Goal: Information Seeking & Learning: Learn about a topic

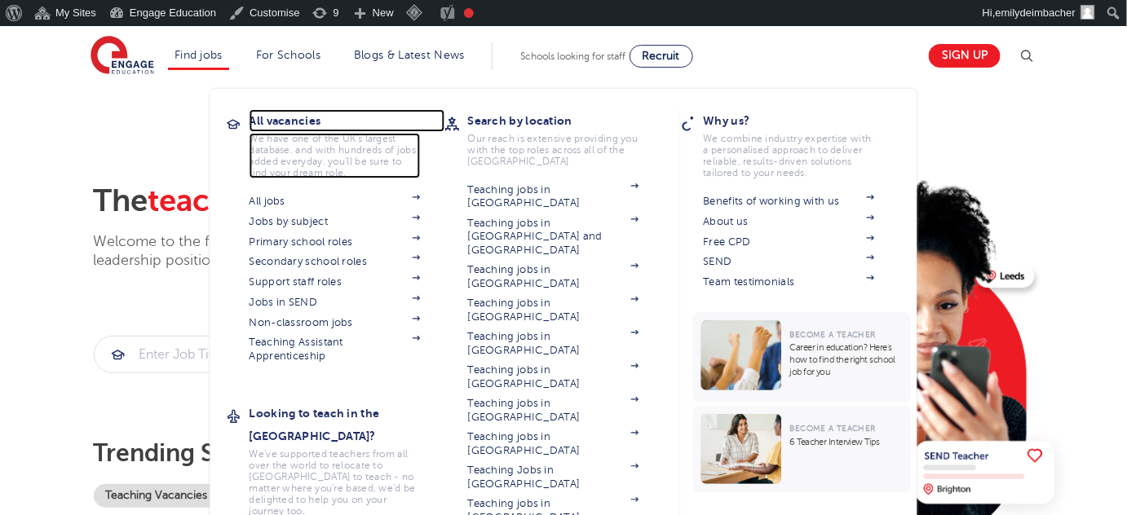
click at [294, 117] on h3 "All vacancies" at bounding box center [348, 120] width 196 height 23
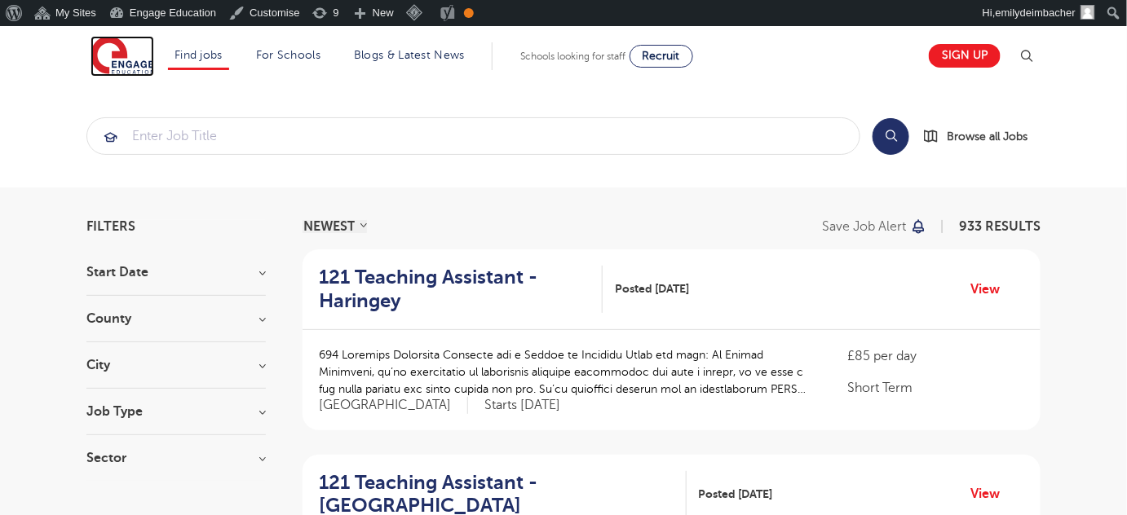
click at [119, 54] on img at bounding box center [123, 56] width 64 height 41
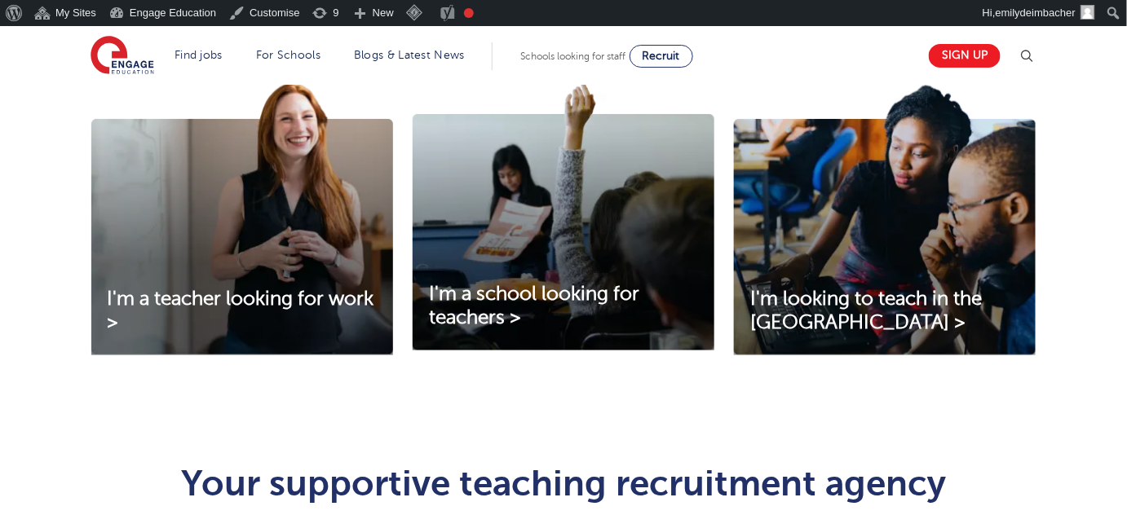
scroll to position [593, 0]
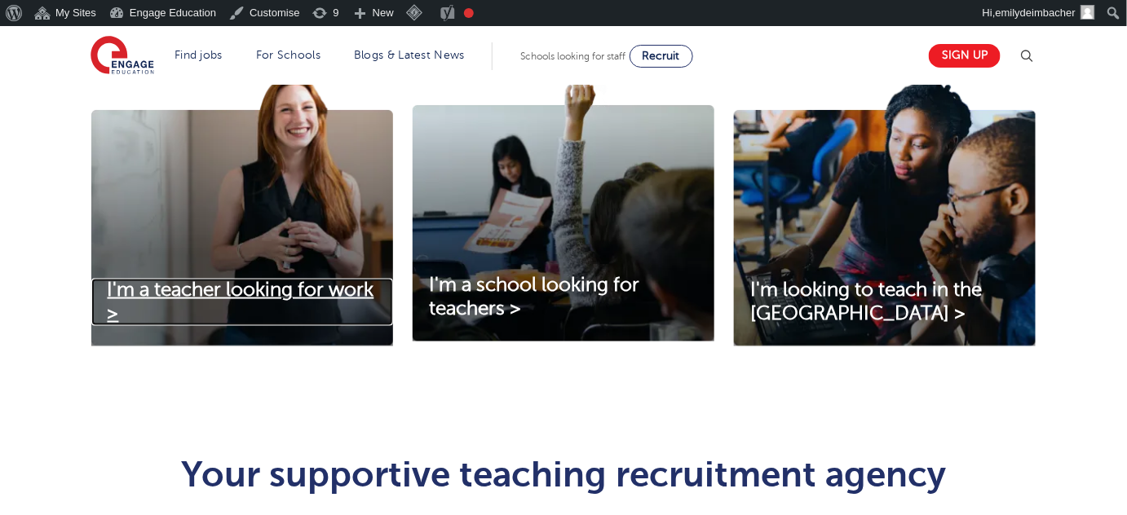
click at [320, 294] on span "I'm a teacher looking for work >" at bounding box center [241, 302] width 267 height 46
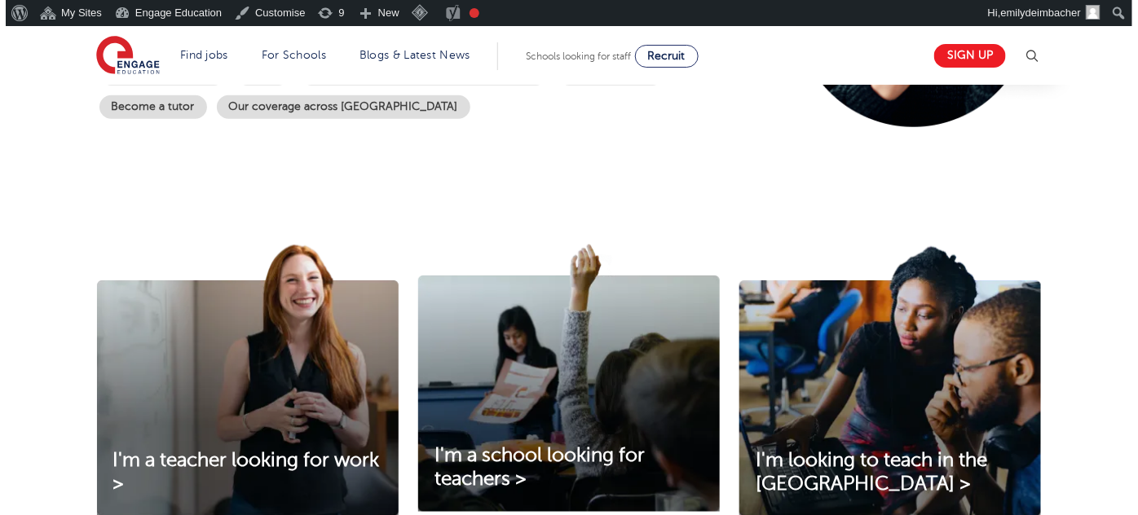
scroll to position [422, 0]
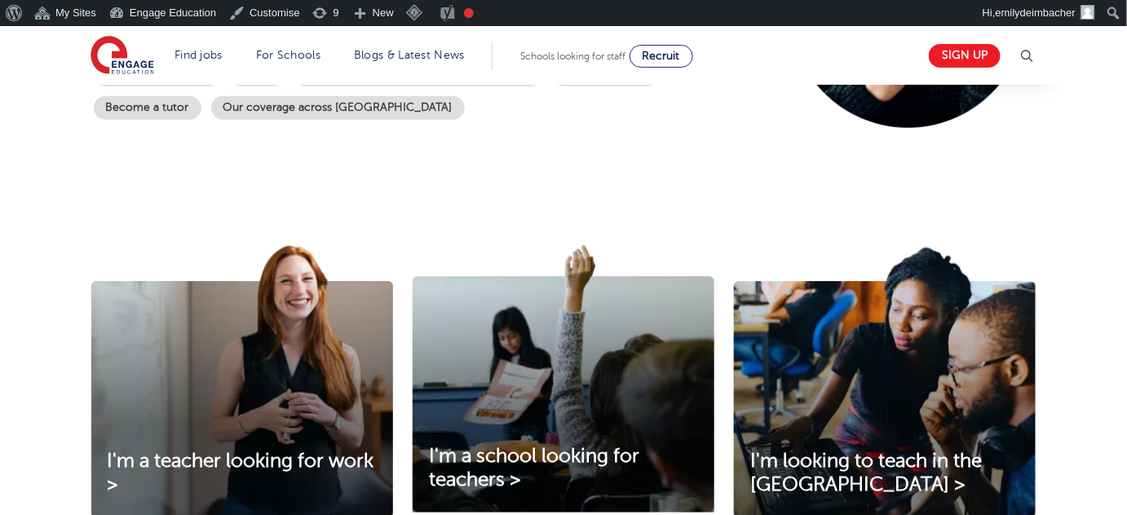
click at [1036, 55] on img at bounding box center [1027, 56] width 20 height 20
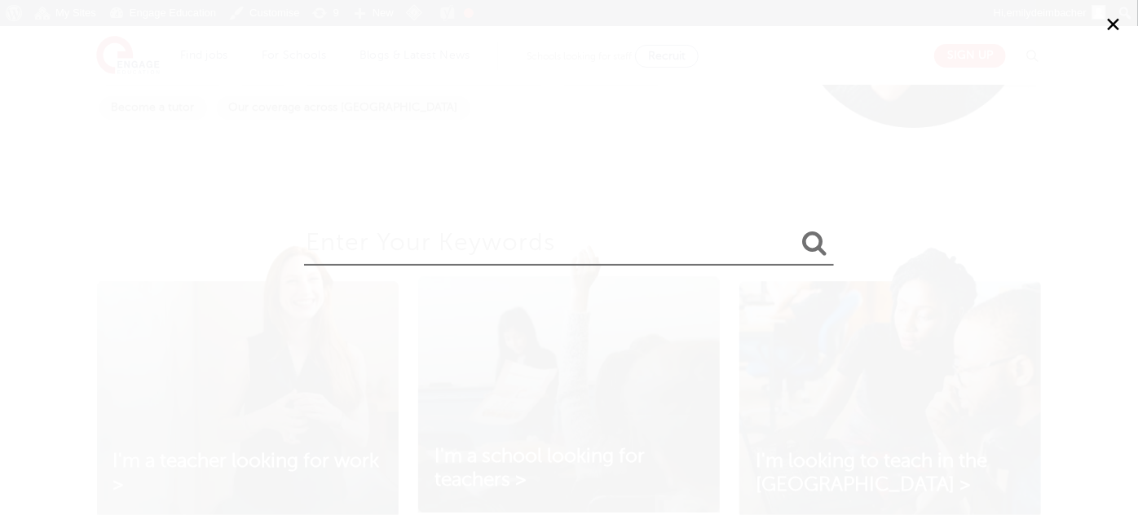
click at [532, 236] on input "search" at bounding box center [569, 239] width 530 height 53
type input "register"
click at [795, 229] on button "submit" at bounding box center [814, 244] width 39 height 30
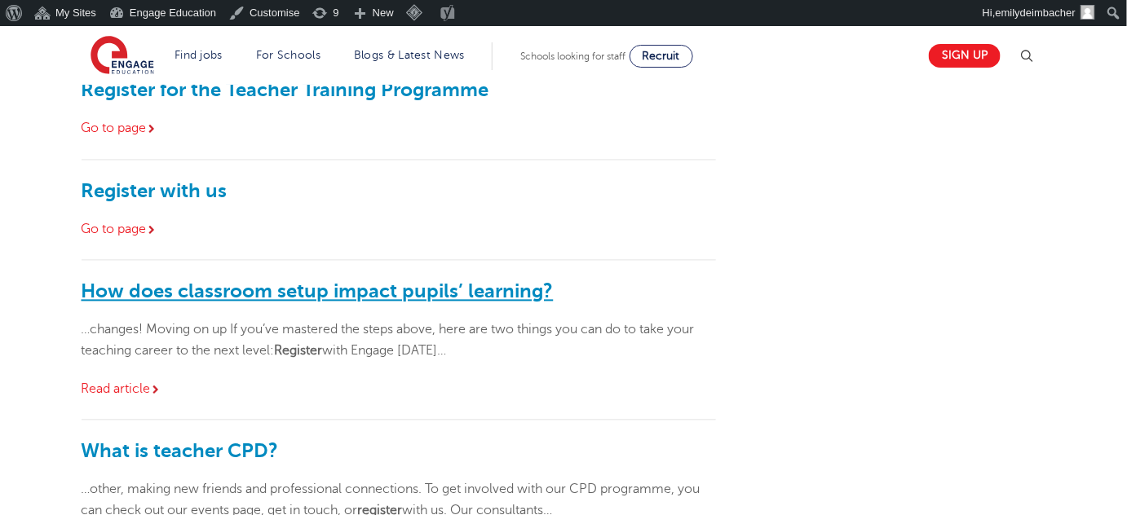
scroll to position [963, 0]
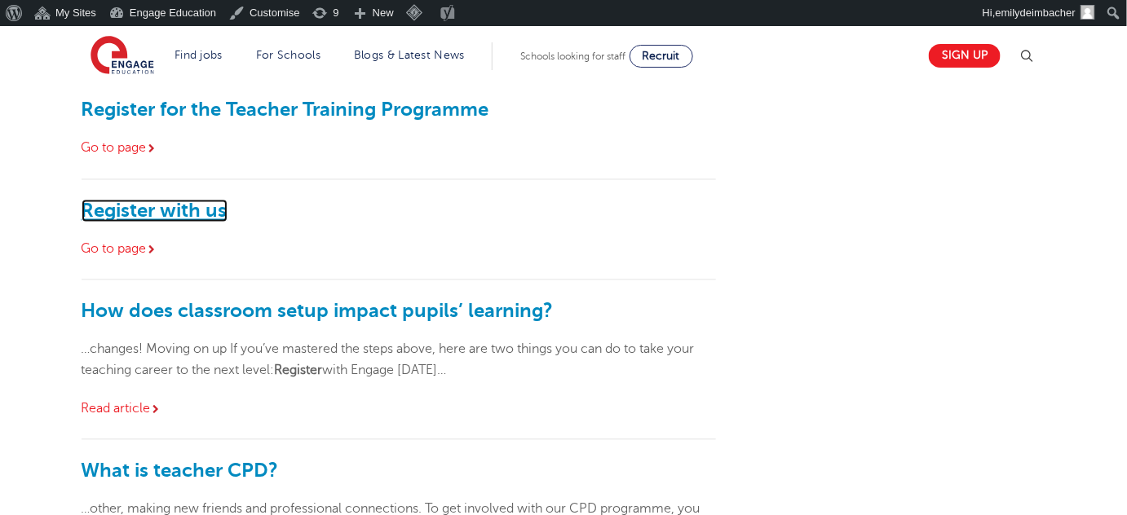
click at [181, 205] on link "Register with us" at bounding box center [155, 211] width 146 height 23
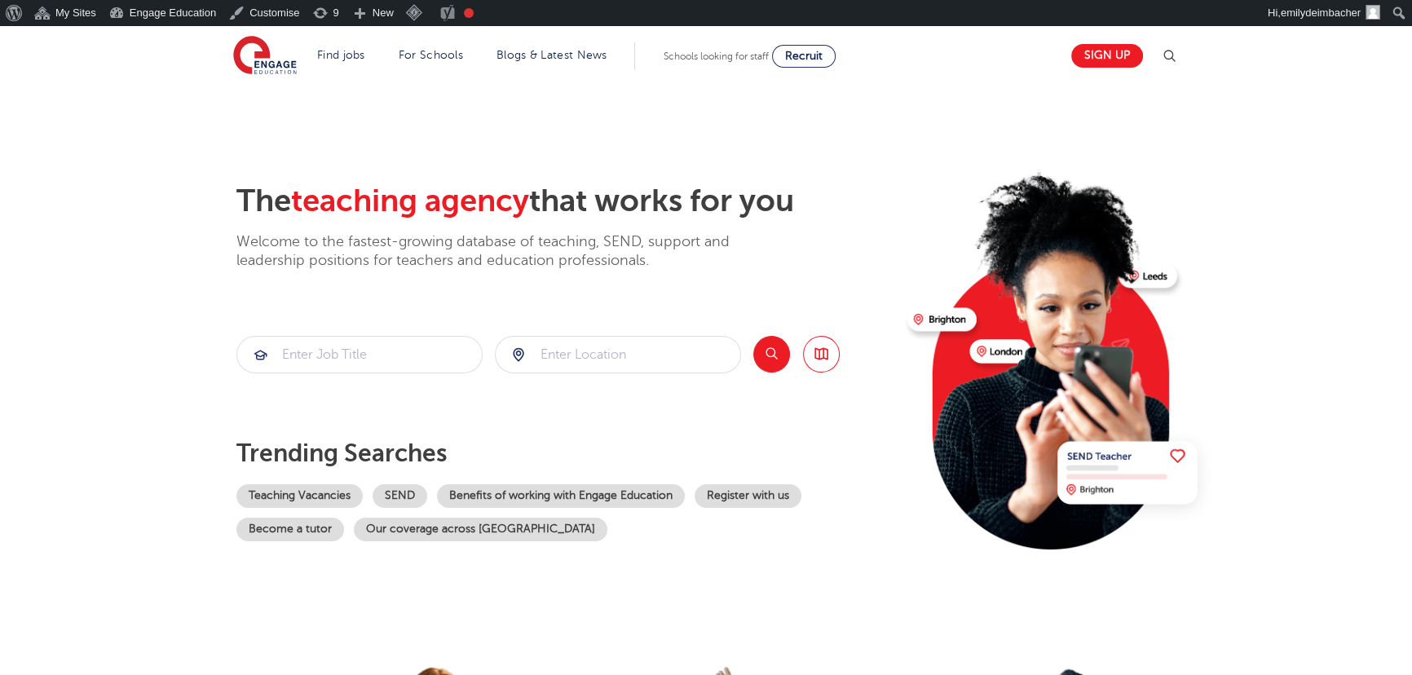
click at [1173, 52] on img at bounding box center [1170, 56] width 20 height 20
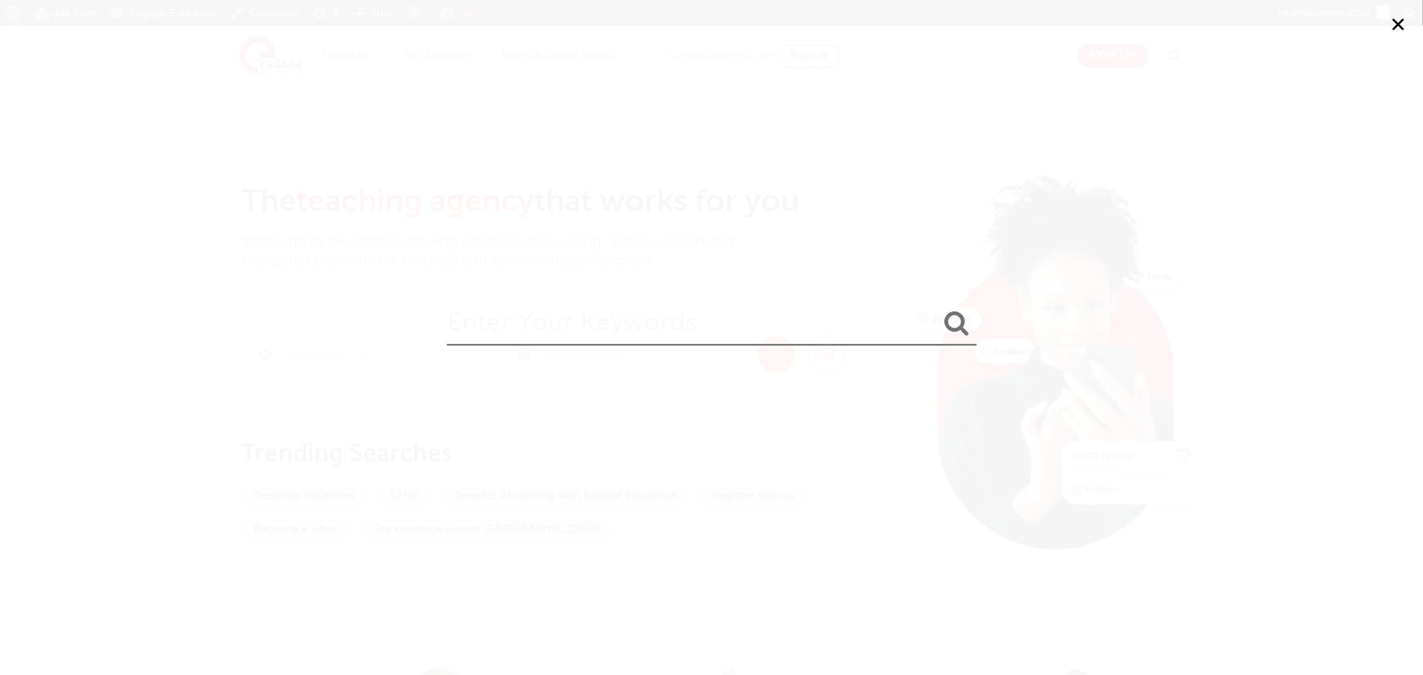
click at [1406, 19] on button "✕" at bounding box center [1398, 24] width 49 height 49
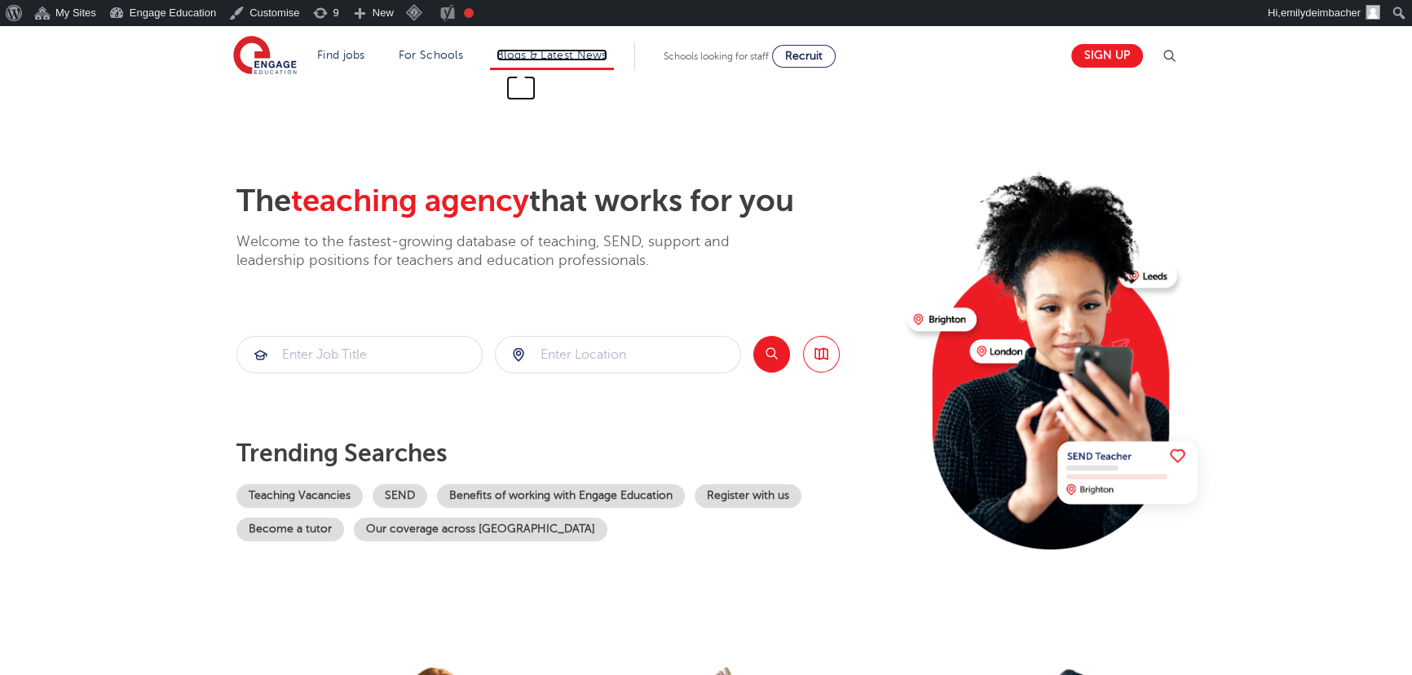
click at [562, 56] on link "Blogs & Latest News" at bounding box center [552, 55] width 111 height 12
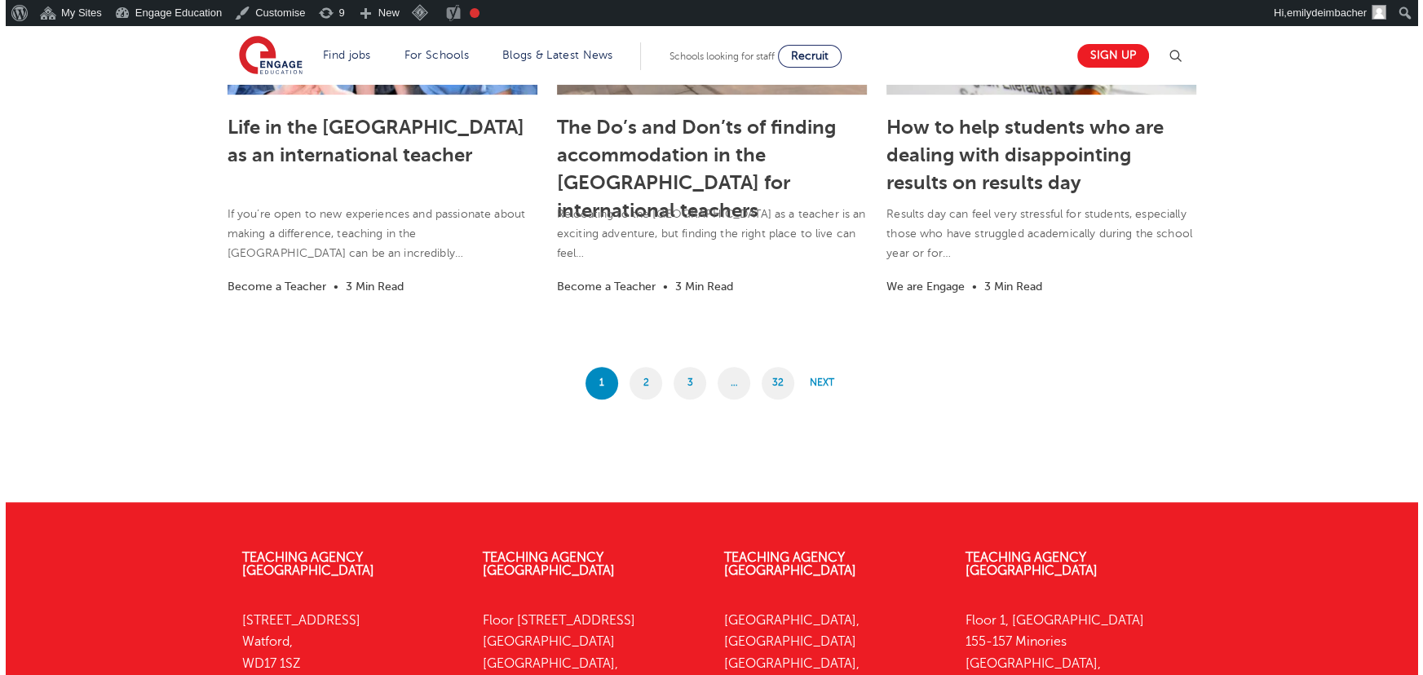
scroll to position [1408, 0]
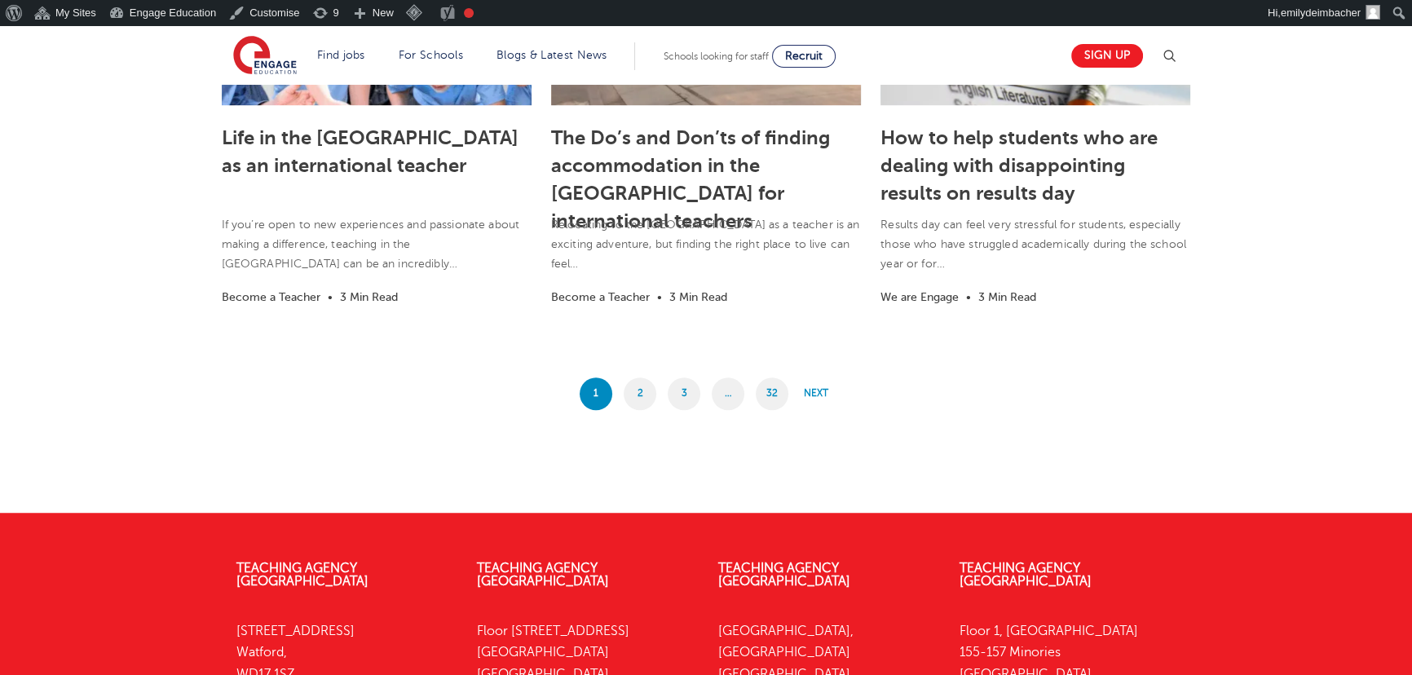
click at [1179, 53] on img at bounding box center [1170, 56] width 20 height 20
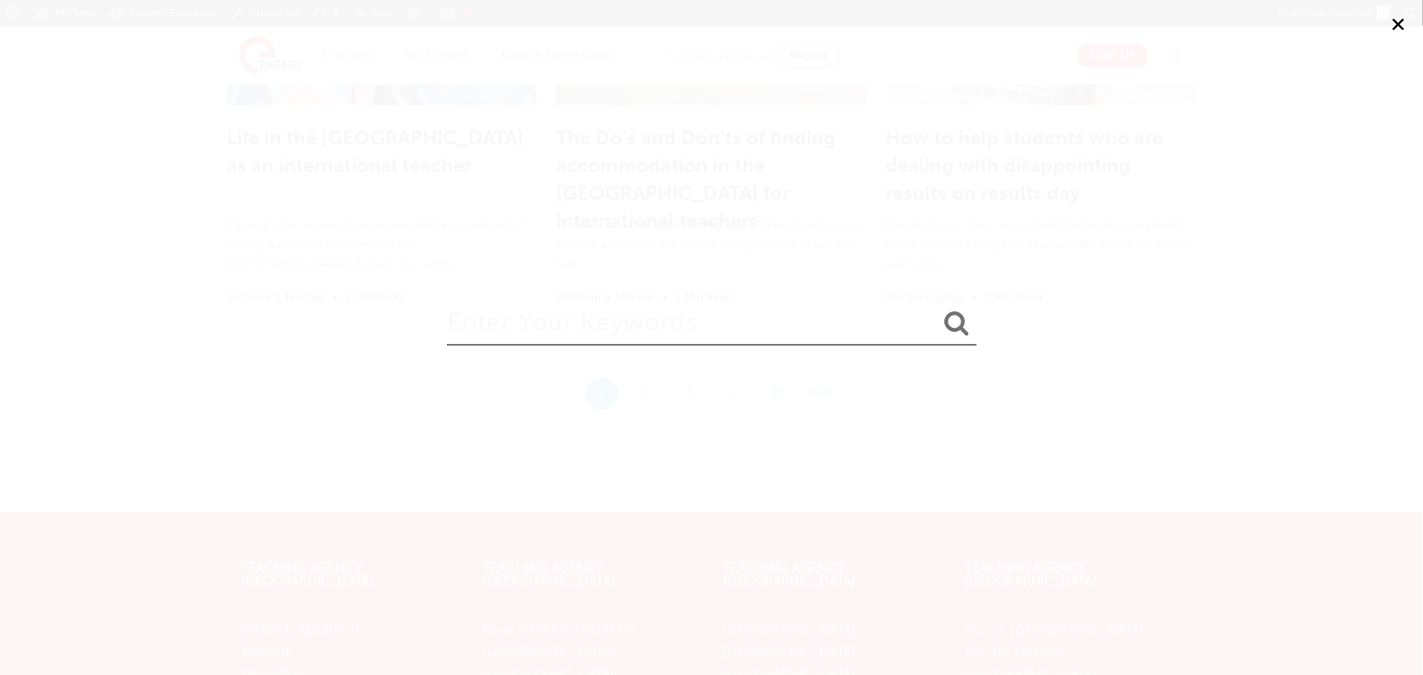
click at [571, 311] on input "search" at bounding box center [712, 319] width 530 height 53
type input "classroom management"
click at [938, 309] on button "submit" at bounding box center [957, 324] width 39 height 30
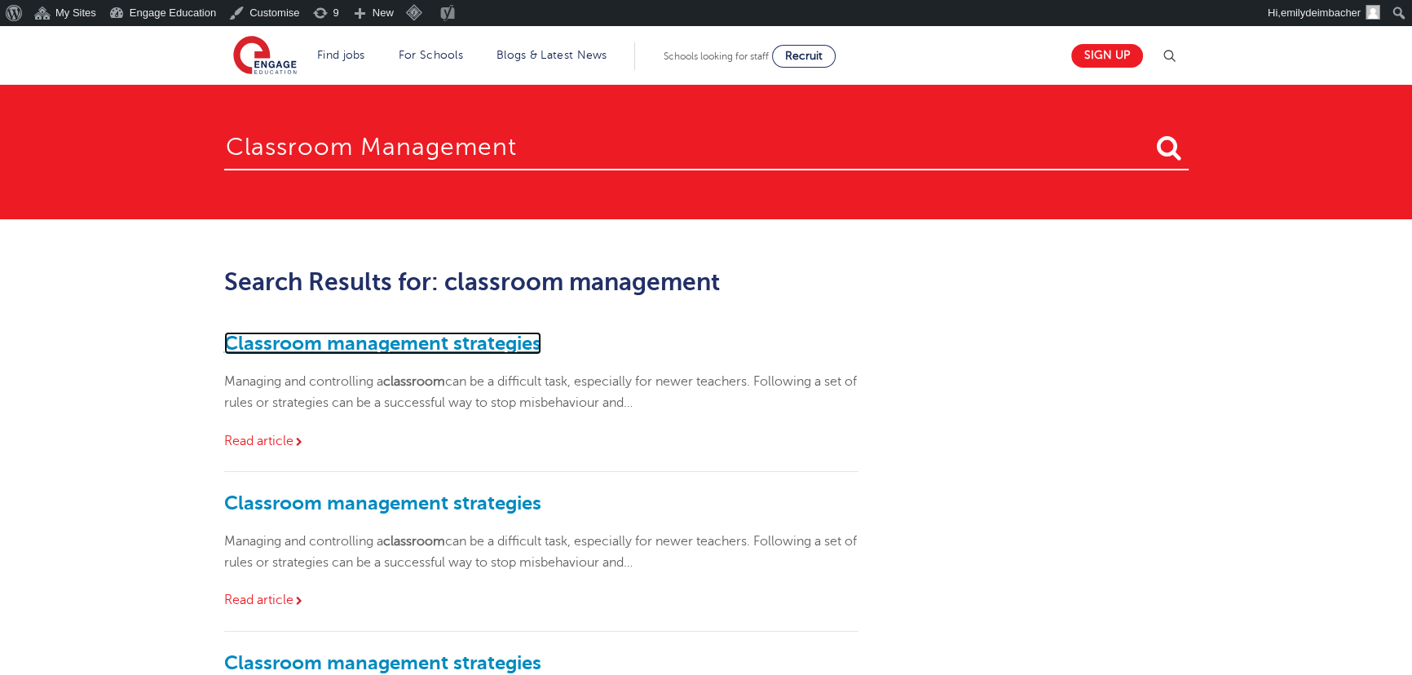
click at [474, 342] on link "Classroom management strategies" at bounding box center [382, 343] width 317 height 23
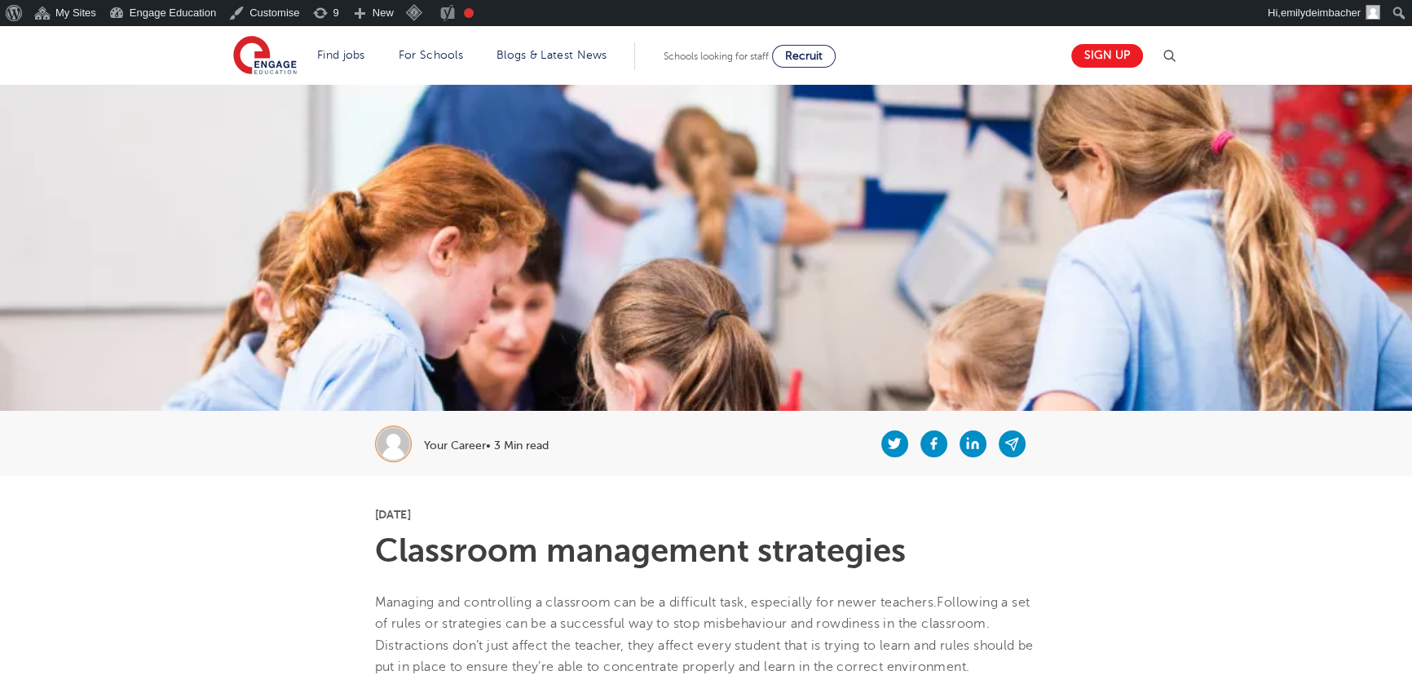
click at [1176, 57] on img at bounding box center [1170, 56] width 20 height 20
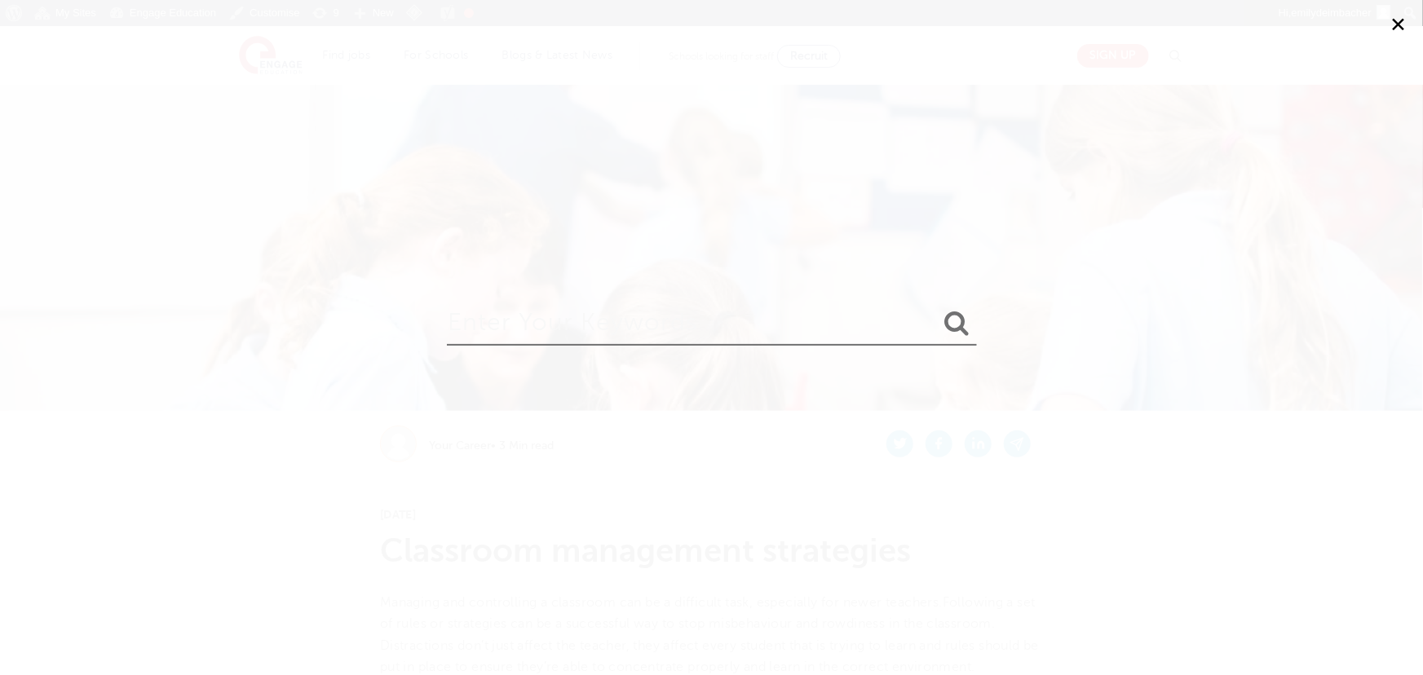
click at [624, 335] on input "search" at bounding box center [712, 319] width 530 height 53
type input "pgc"
click at [938, 309] on button "submit" at bounding box center [957, 324] width 39 height 30
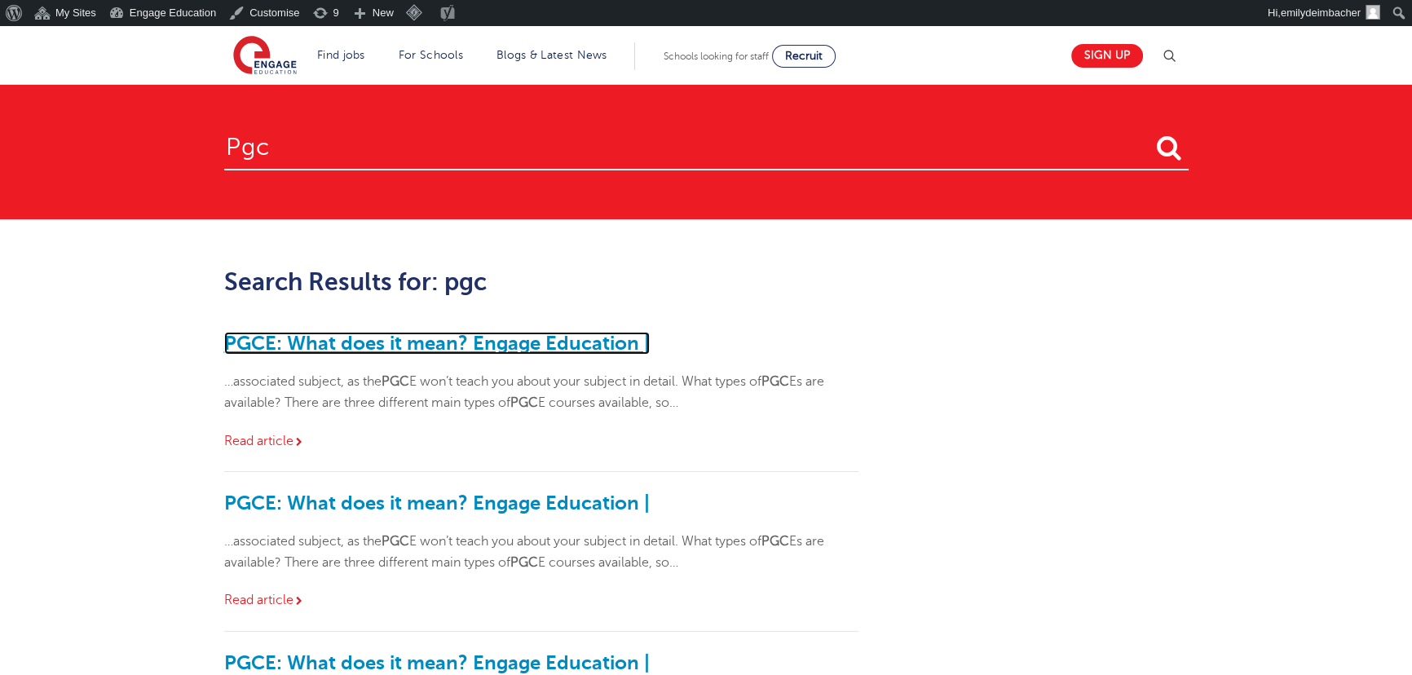
click at [400, 334] on link "PGCE: What does it mean? Engage Education |" at bounding box center [437, 343] width 426 height 23
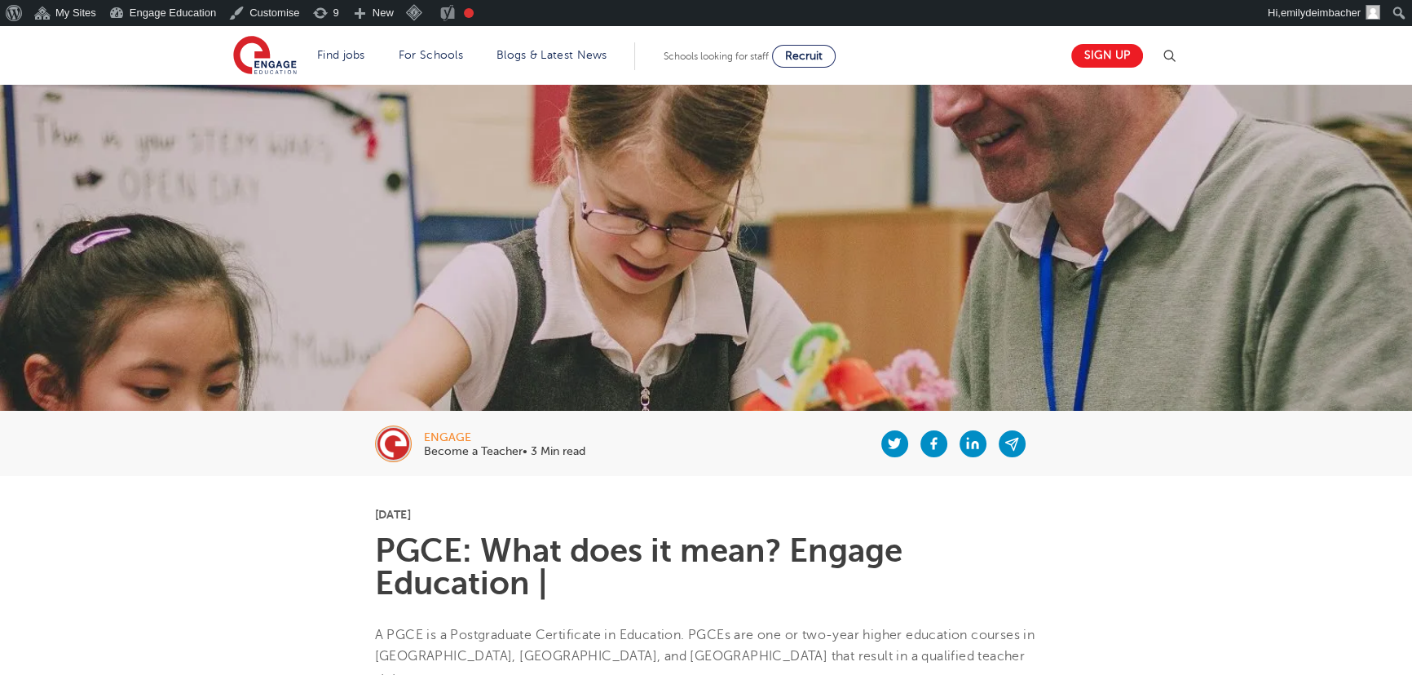
click at [1165, 51] on img at bounding box center [1170, 56] width 20 height 20
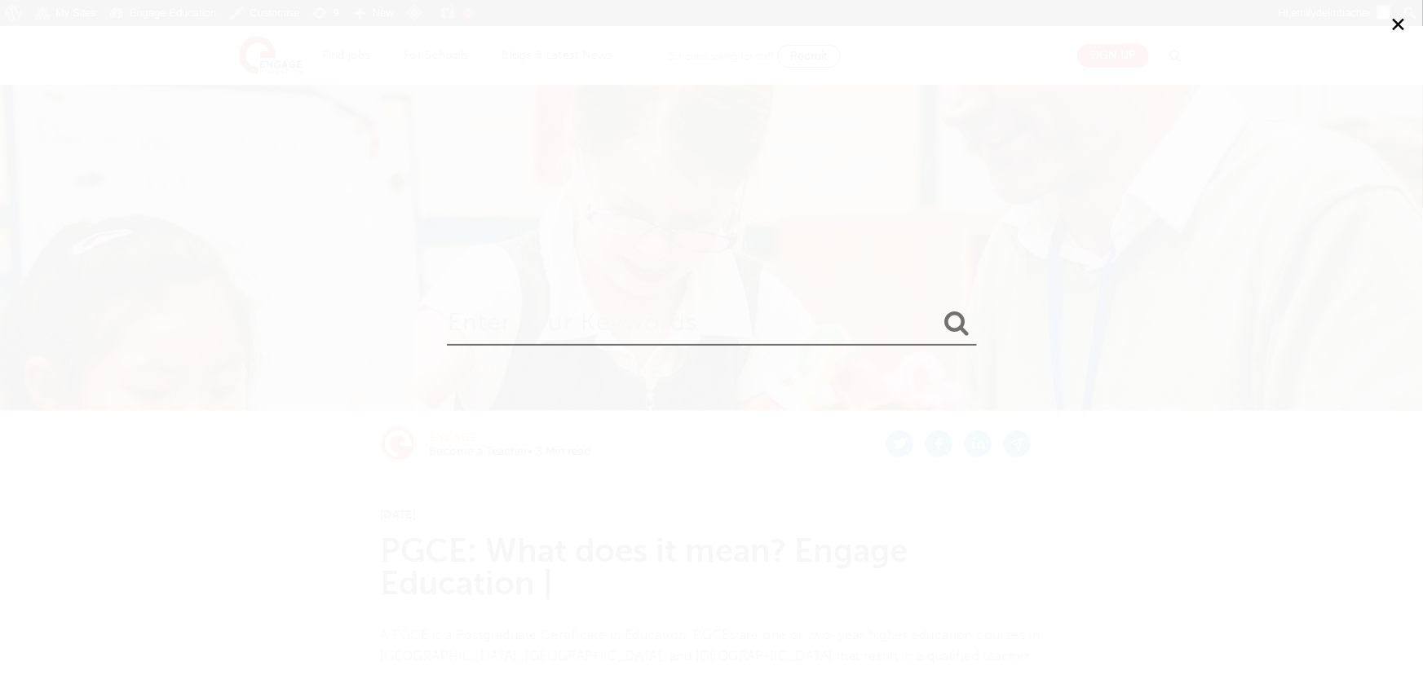
click at [645, 318] on input "search" at bounding box center [712, 319] width 530 height 53
type input "schools looking for staff"
click at [938, 309] on button "submit" at bounding box center [957, 324] width 39 height 30
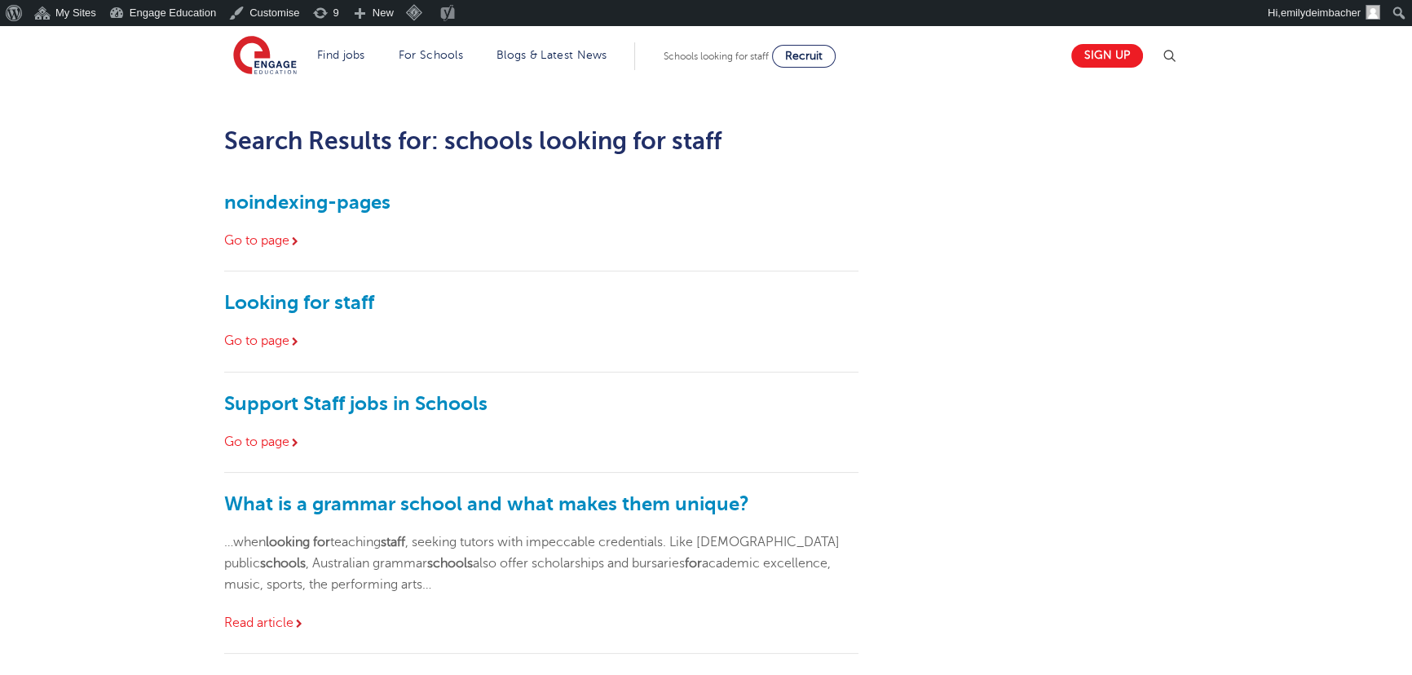
scroll to position [148, 0]
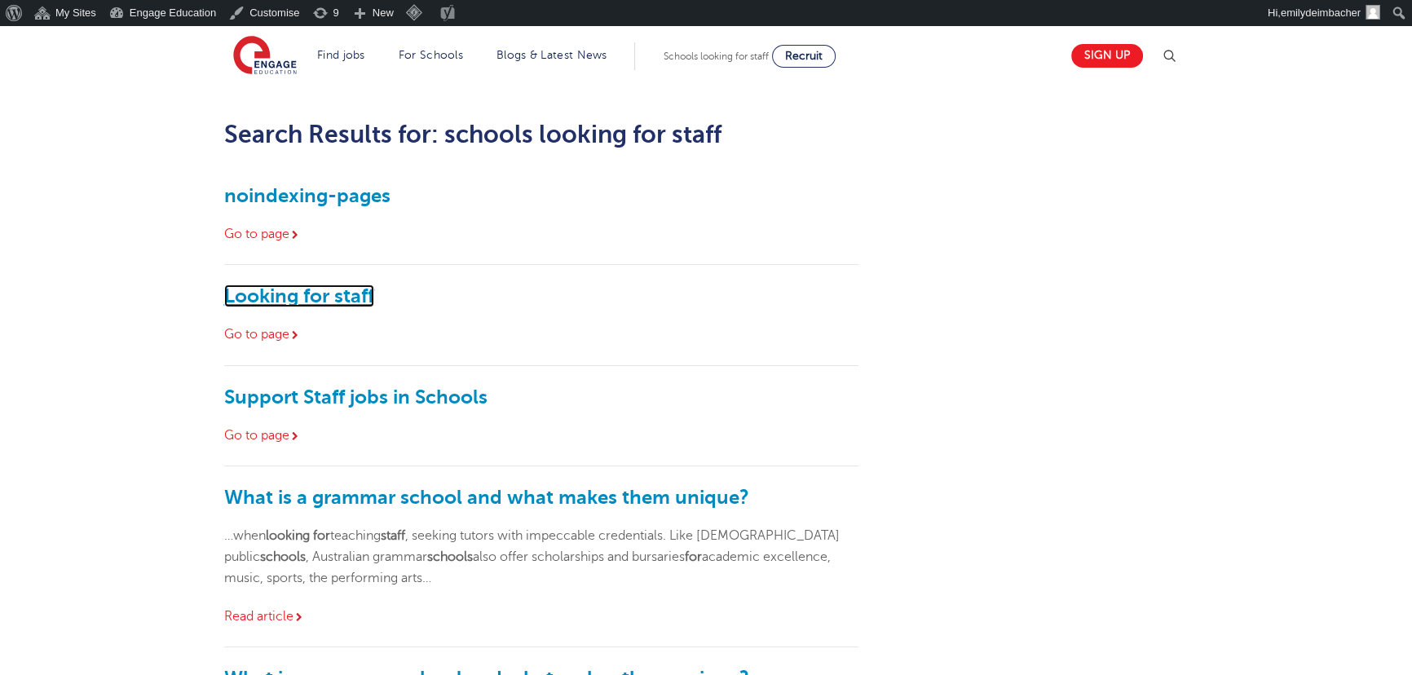
click at [323, 296] on link "Looking for staff" at bounding box center [299, 296] width 150 height 23
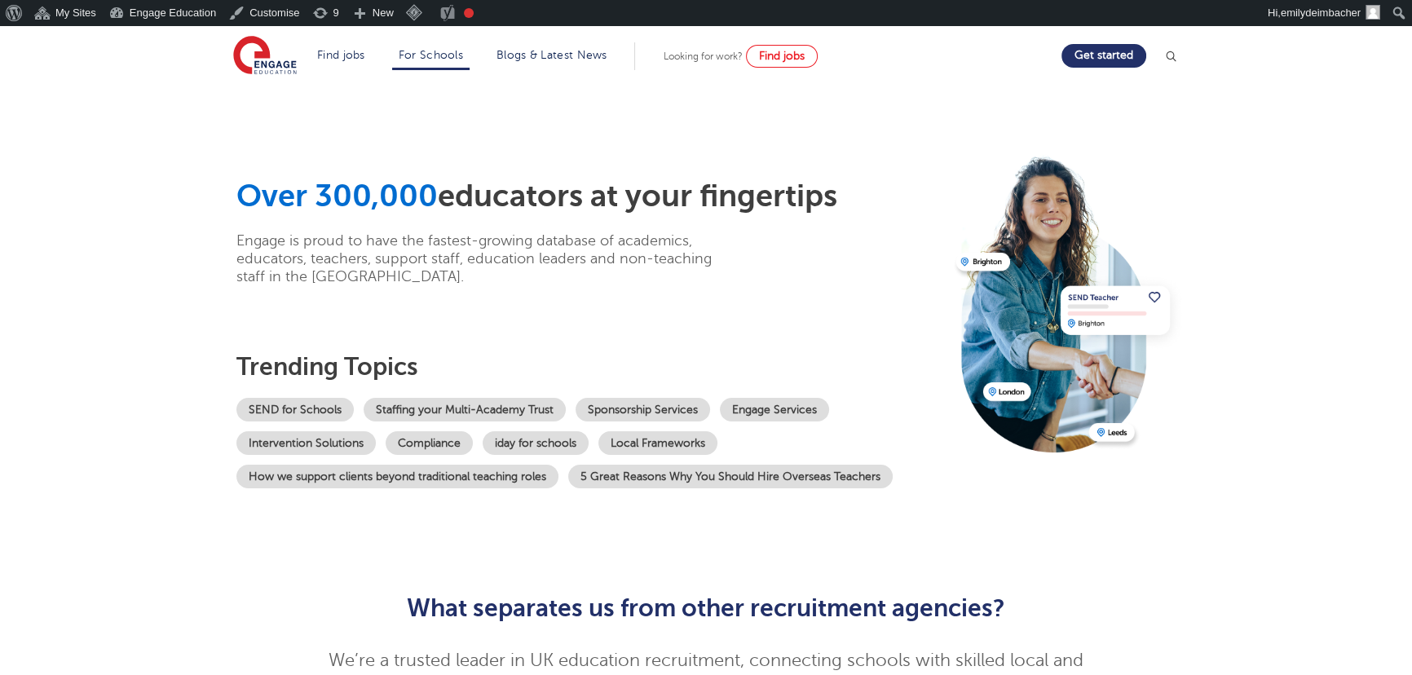
click at [1179, 51] on img at bounding box center [1171, 56] width 16 height 16
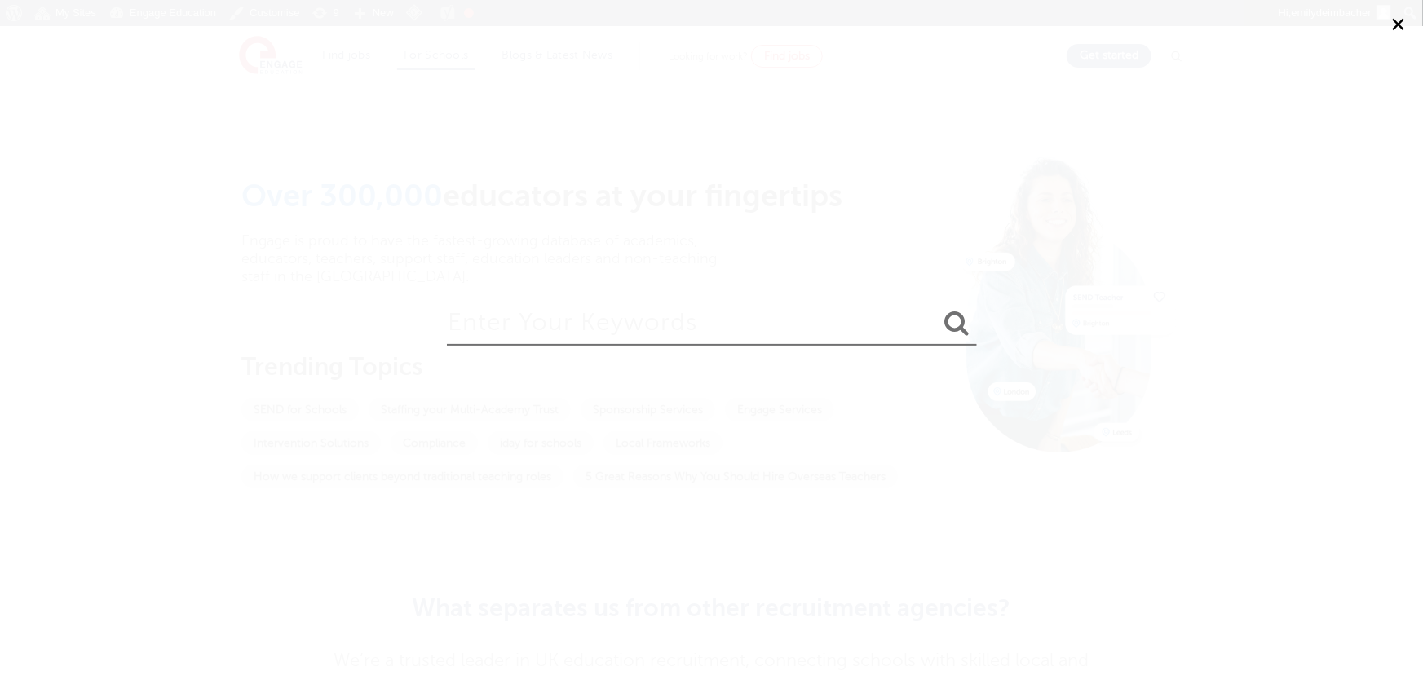
click at [640, 316] on input "search" at bounding box center [712, 319] width 530 height 53
type input "reasons to hire grad"
click at [938, 309] on button "submit" at bounding box center [957, 324] width 39 height 30
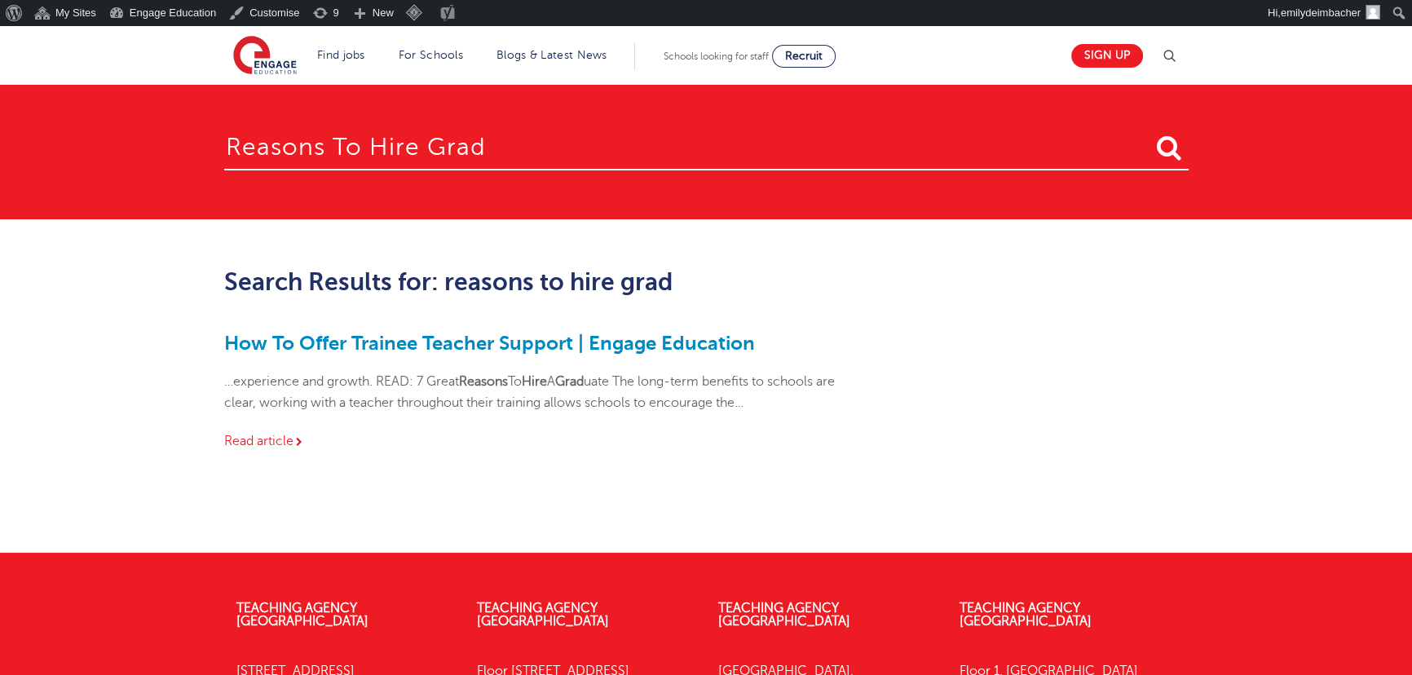
click at [571, 329] on div "How To Offer Trainee Teacher Support | Engage Education …experience and growth.…" at bounding box center [541, 391] width 635 height 159
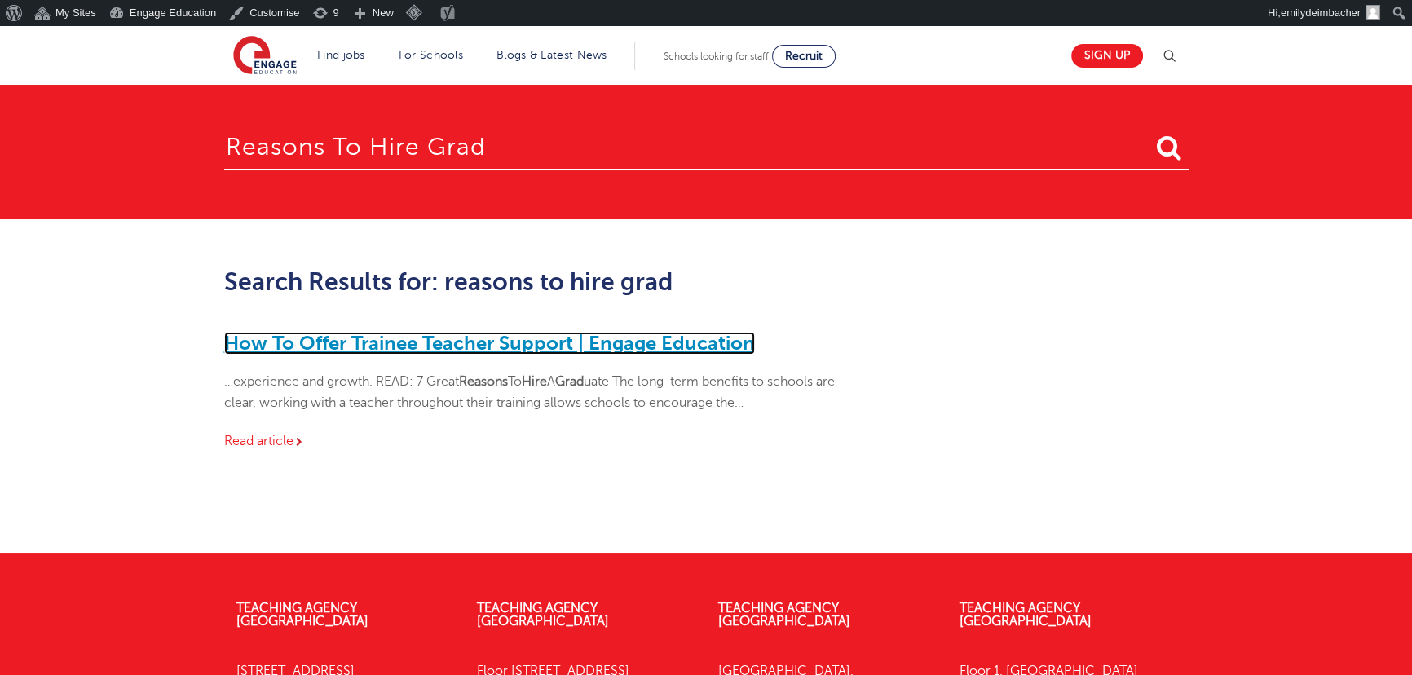
click at [619, 347] on link "How To Offer Trainee Teacher Support | Engage Education" at bounding box center [489, 343] width 531 height 23
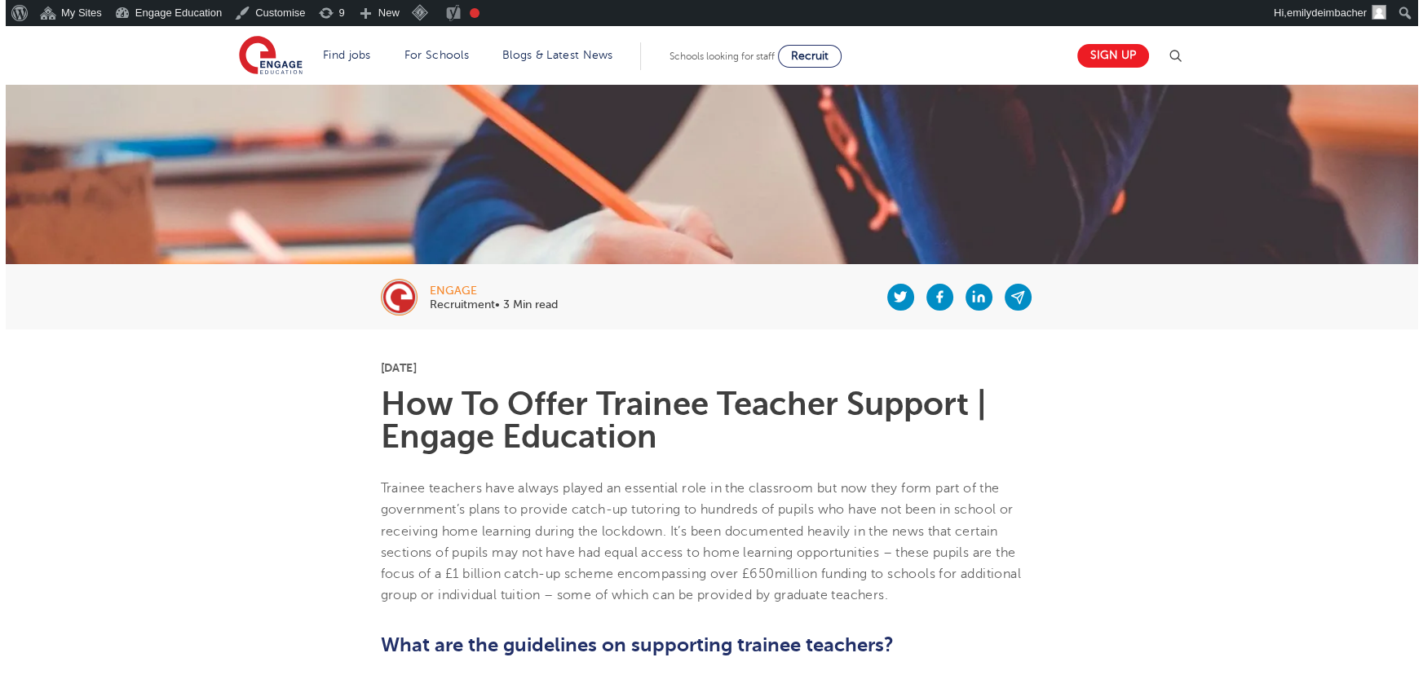
scroll to position [73, 0]
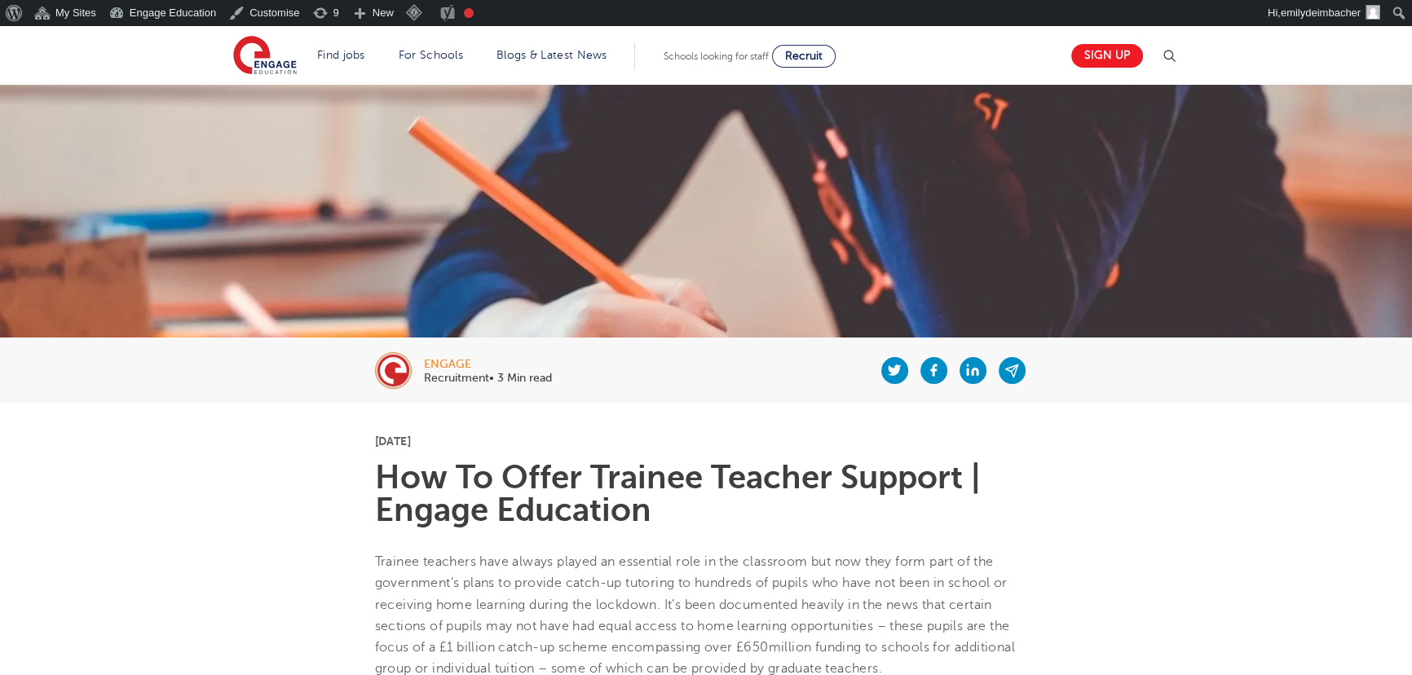
click at [1173, 55] on img at bounding box center [1170, 56] width 20 height 20
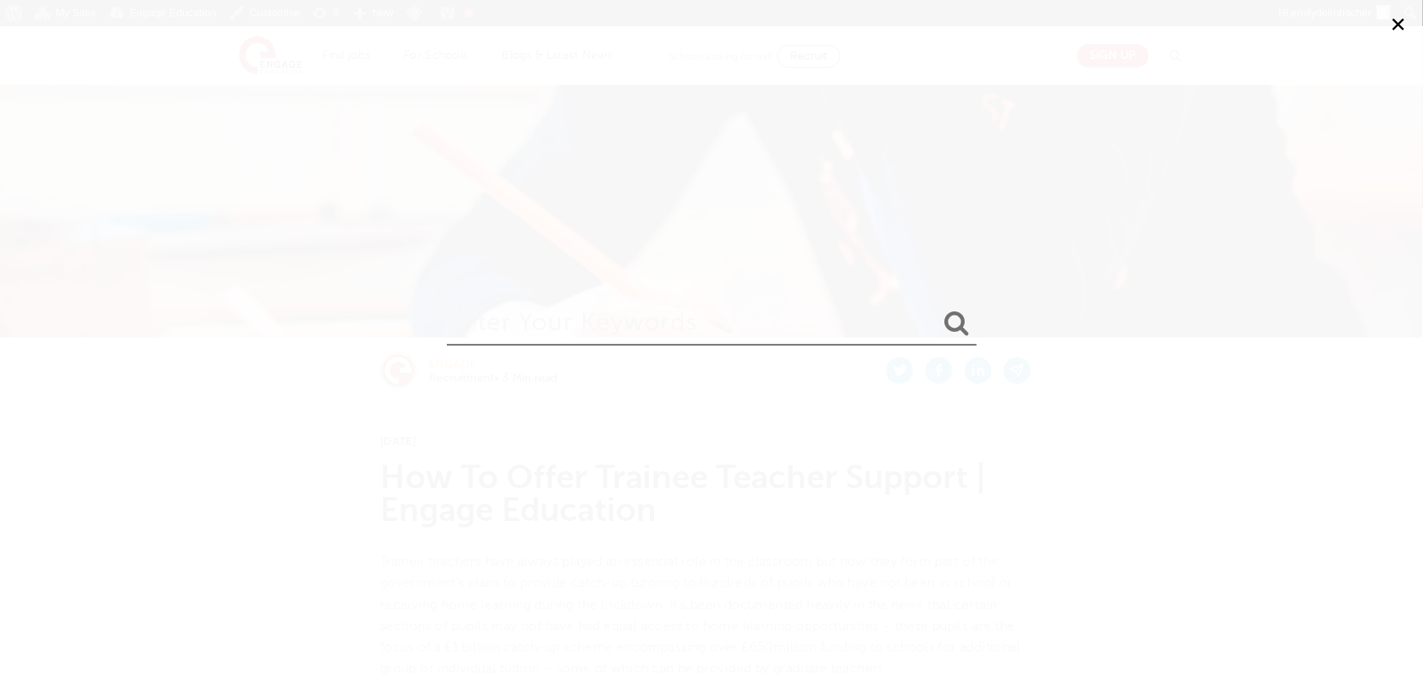
drag, startPoint x: 686, startPoint y: 317, endPoint x: 698, endPoint y: 296, distance: 24.5
click at [694, 310] on input "search" at bounding box center [712, 319] width 530 height 53
type input "developing teaching staff"
click at [938, 309] on button "submit" at bounding box center [957, 324] width 39 height 30
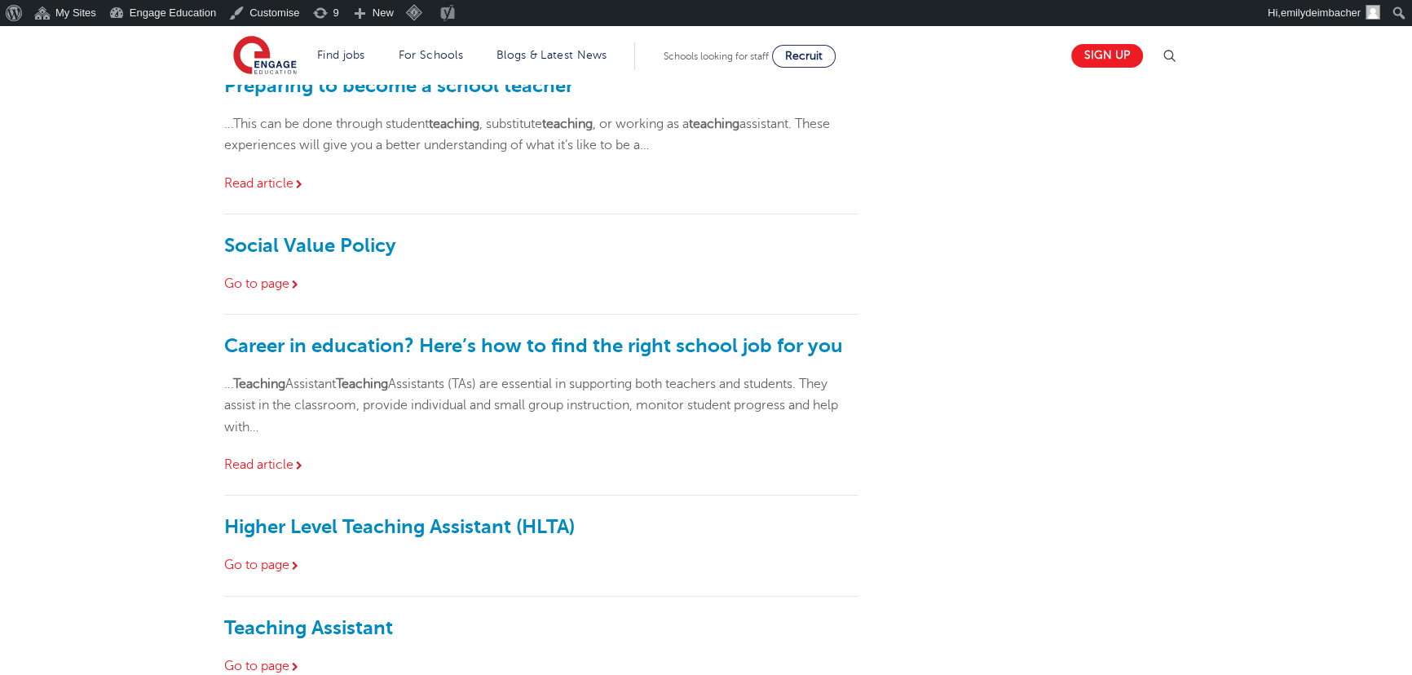
scroll to position [148, 0]
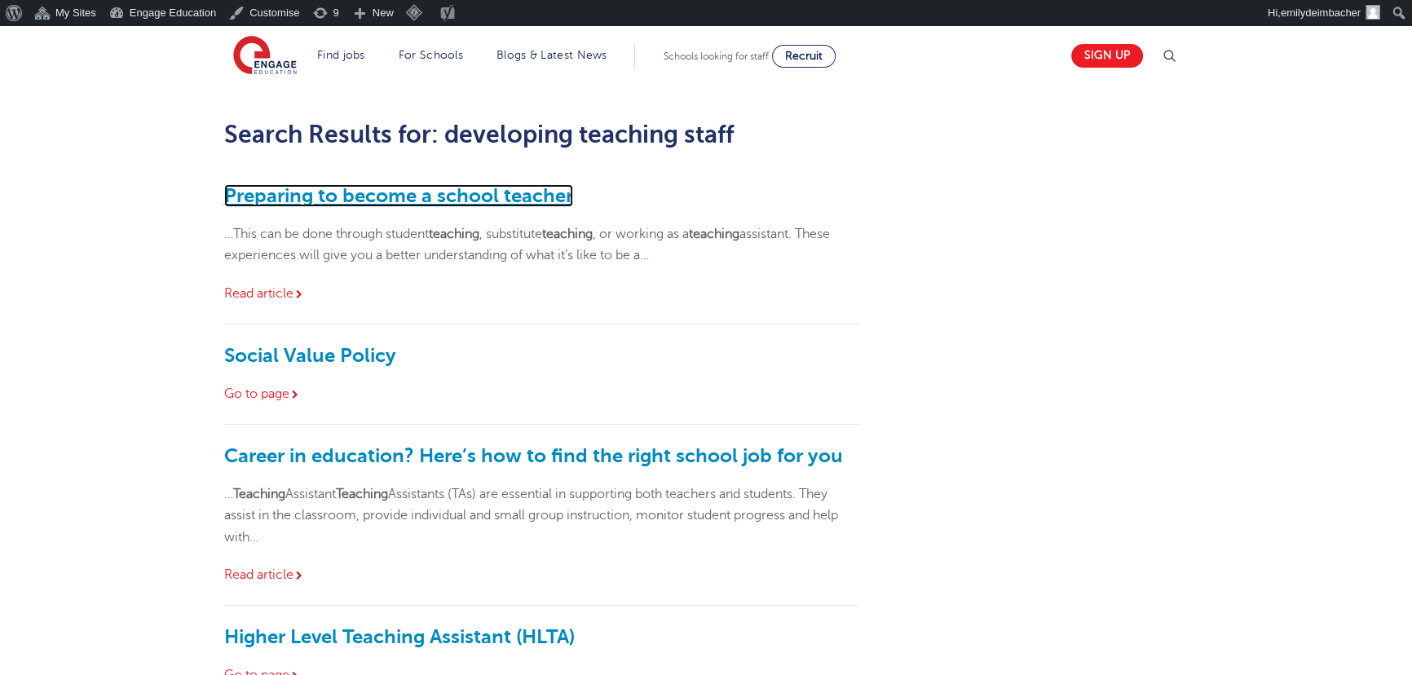
click at [409, 190] on link "Preparing to become a school teacher" at bounding box center [398, 195] width 349 height 23
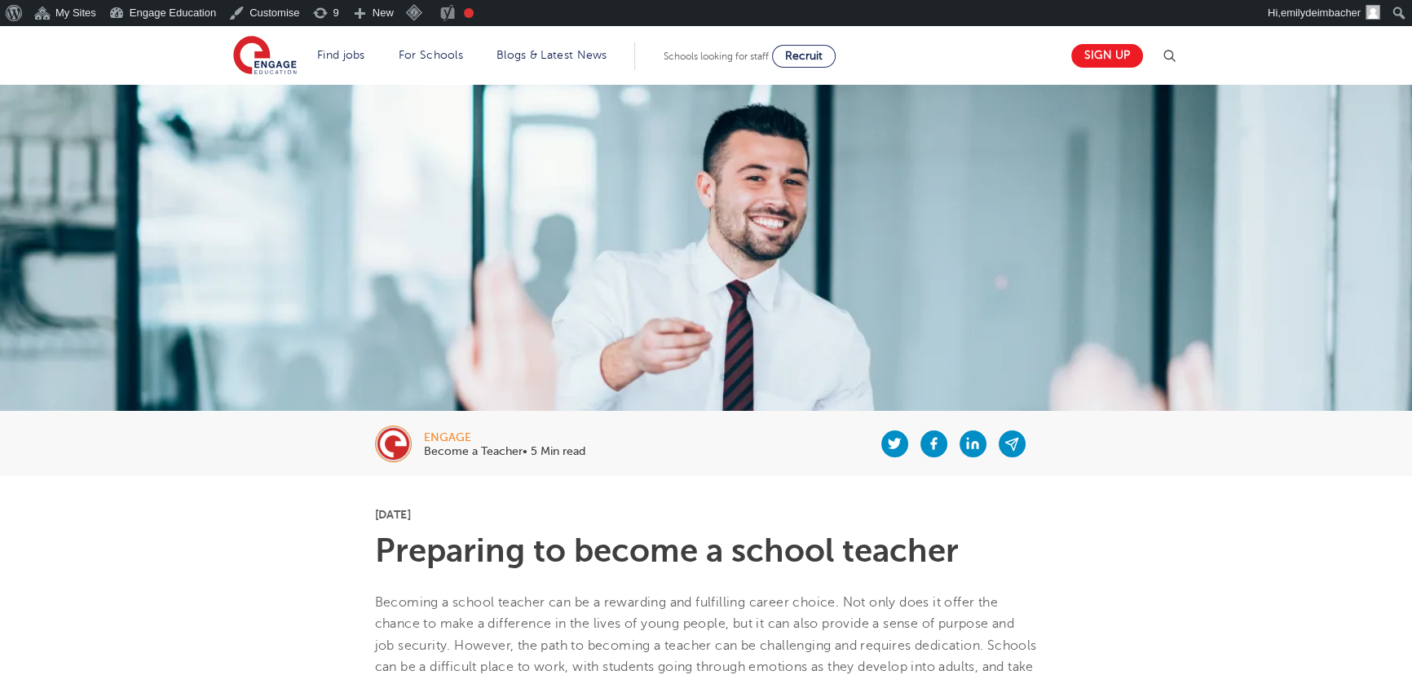
click at [1179, 55] on img at bounding box center [1170, 56] width 20 height 20
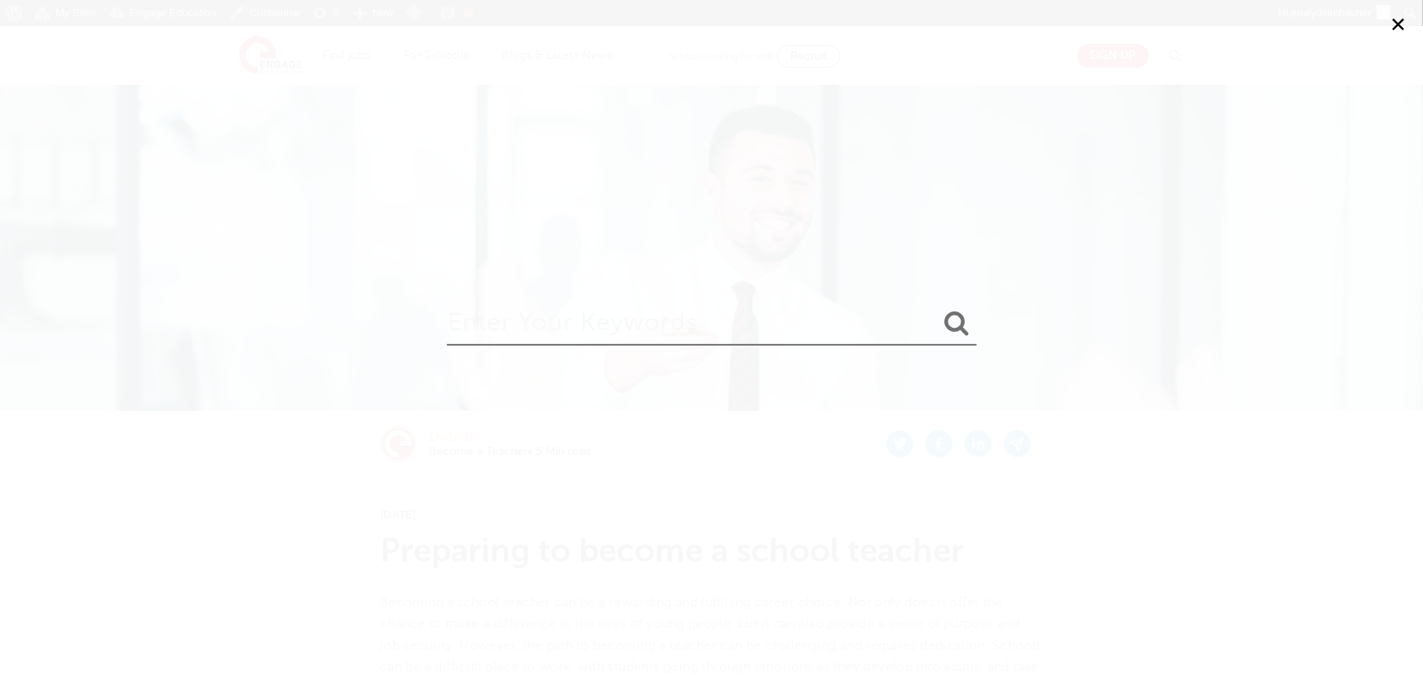
click at [601, 340] on input "search" at bounding box center [712, 319] width 530 height 53
type input "supply teachers earn"
click at [938, 309] on button "submit" at bounding box center [957, 324] width 39 height 30
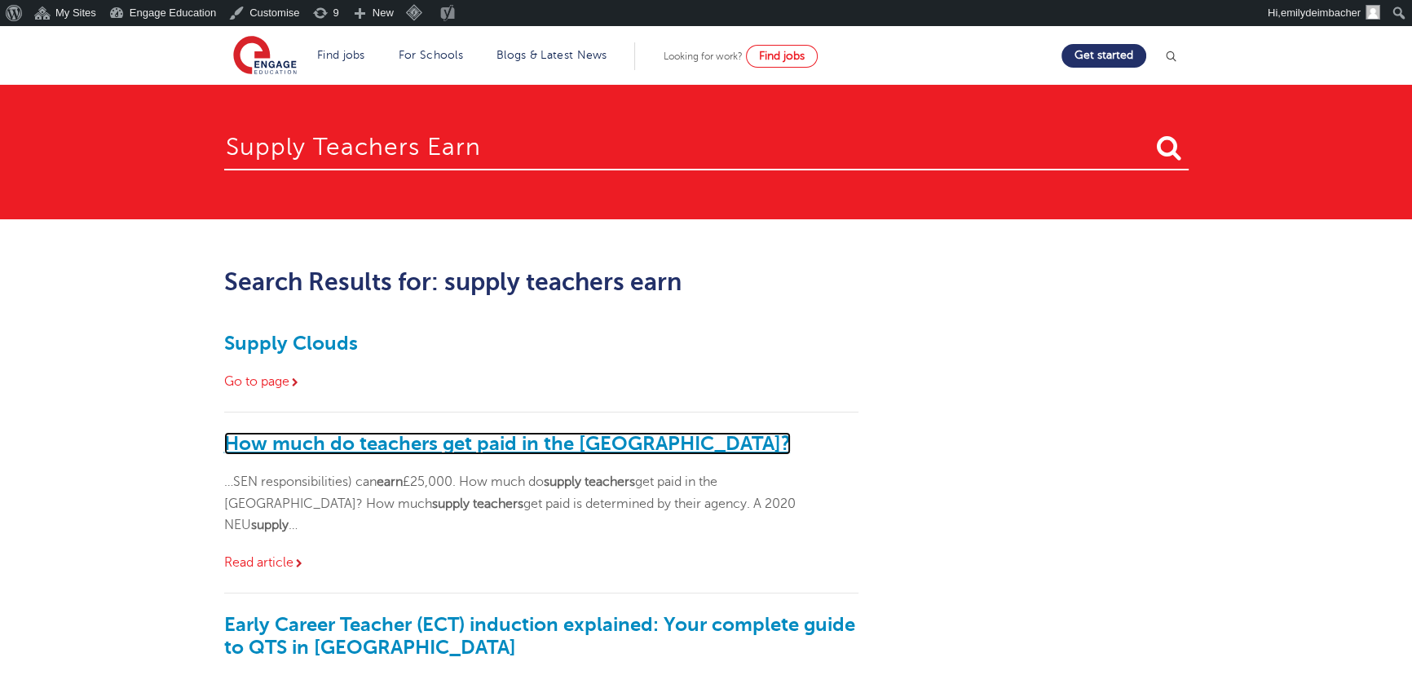
click at [391, 440] on link "How much do teachers get paid in the [GEOGRAPHIC_DATA]?" at bounding box center [507, 443] width 567 height 23
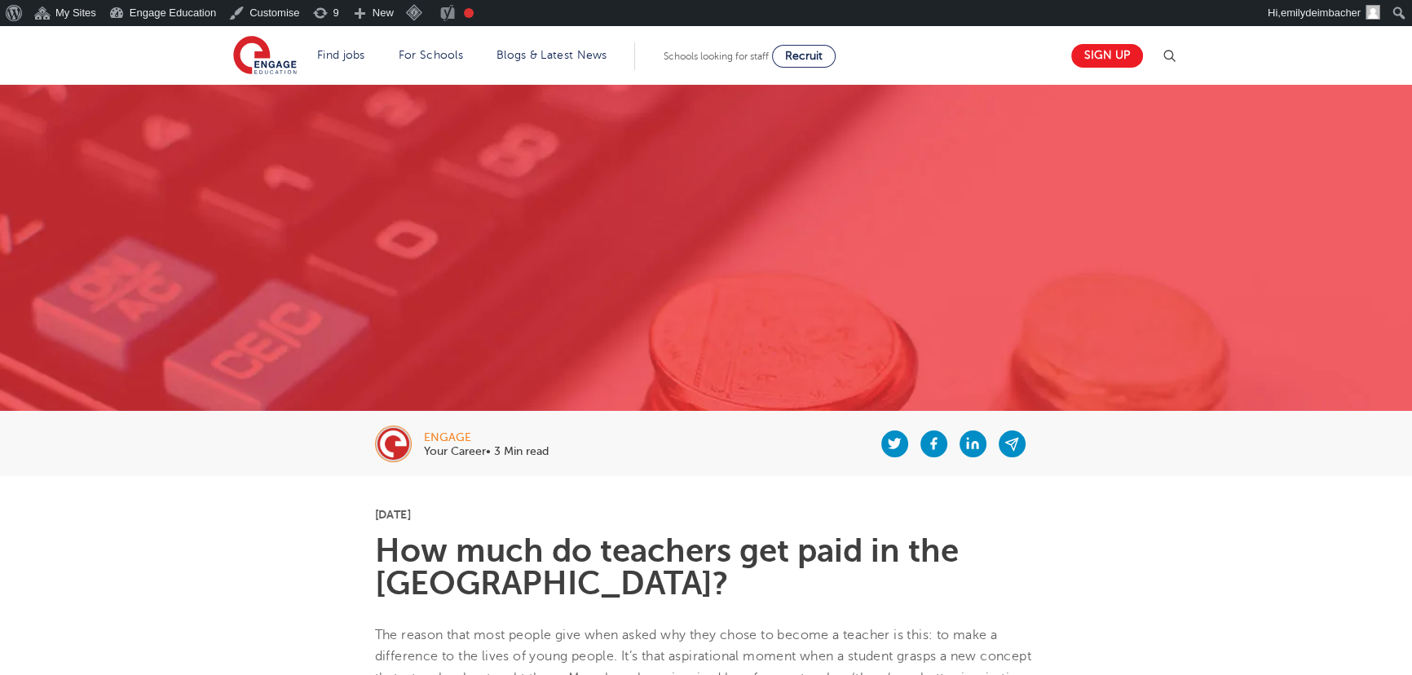
drag, startPoint x: 1164, startPoint y: 59, endPoint x: 1179, endPoint y: 54, distance: 16.2
click at [1164, 59] on div "Sign up" at bounding box center [1120, 56] width 117 height 33
click at [1179, 54] on img at bounding box center [1170, 56] width 20 height 20
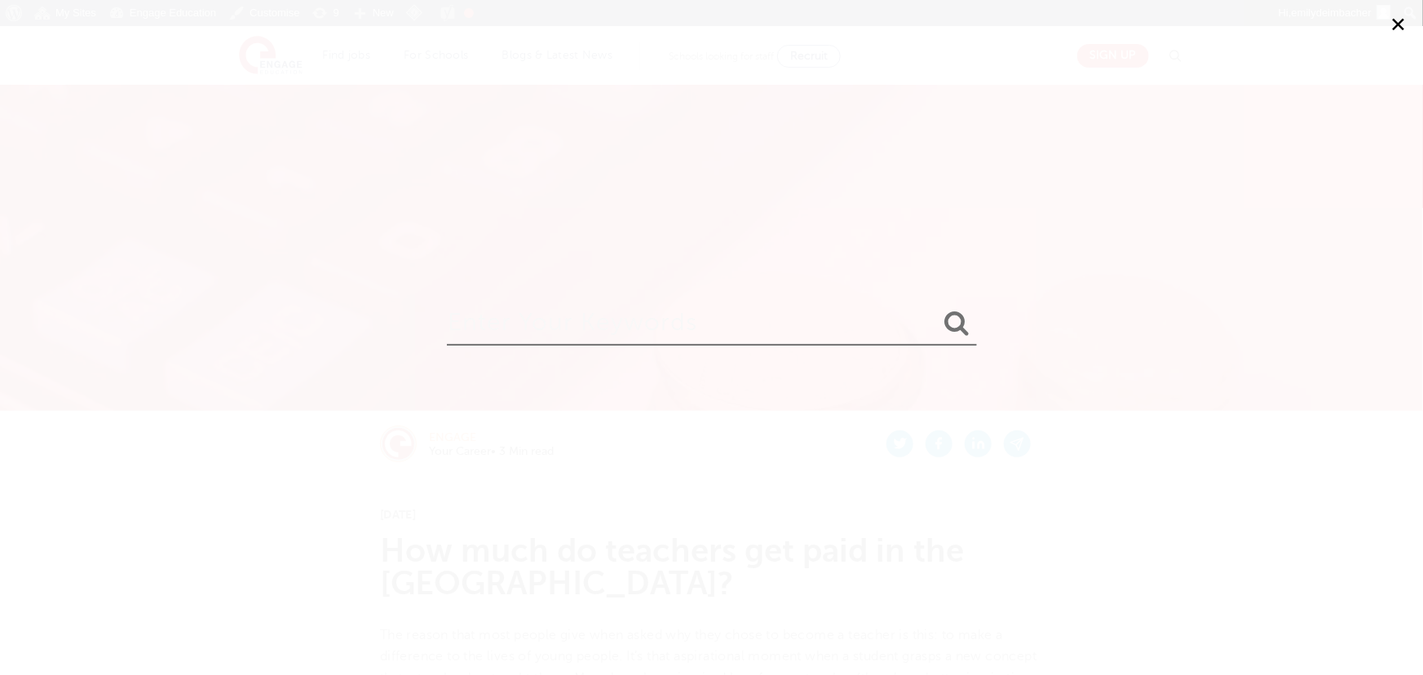
click at [630, 328] on input "search" at bounding box center [712, 319] width 530 height 53
type input "world mental health"
click at [938, 309] on button "submit" at bounding box center [957, 324] width 39 height 30
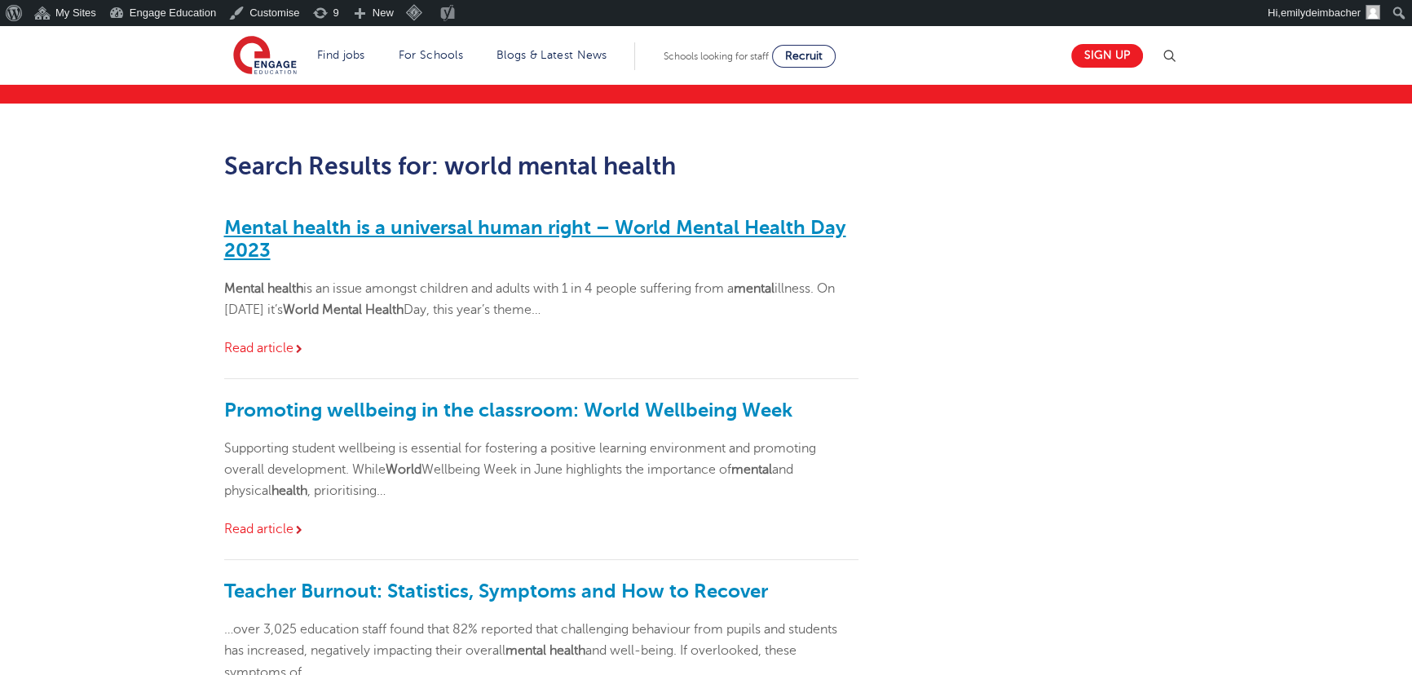
scroll to position [73, 0]
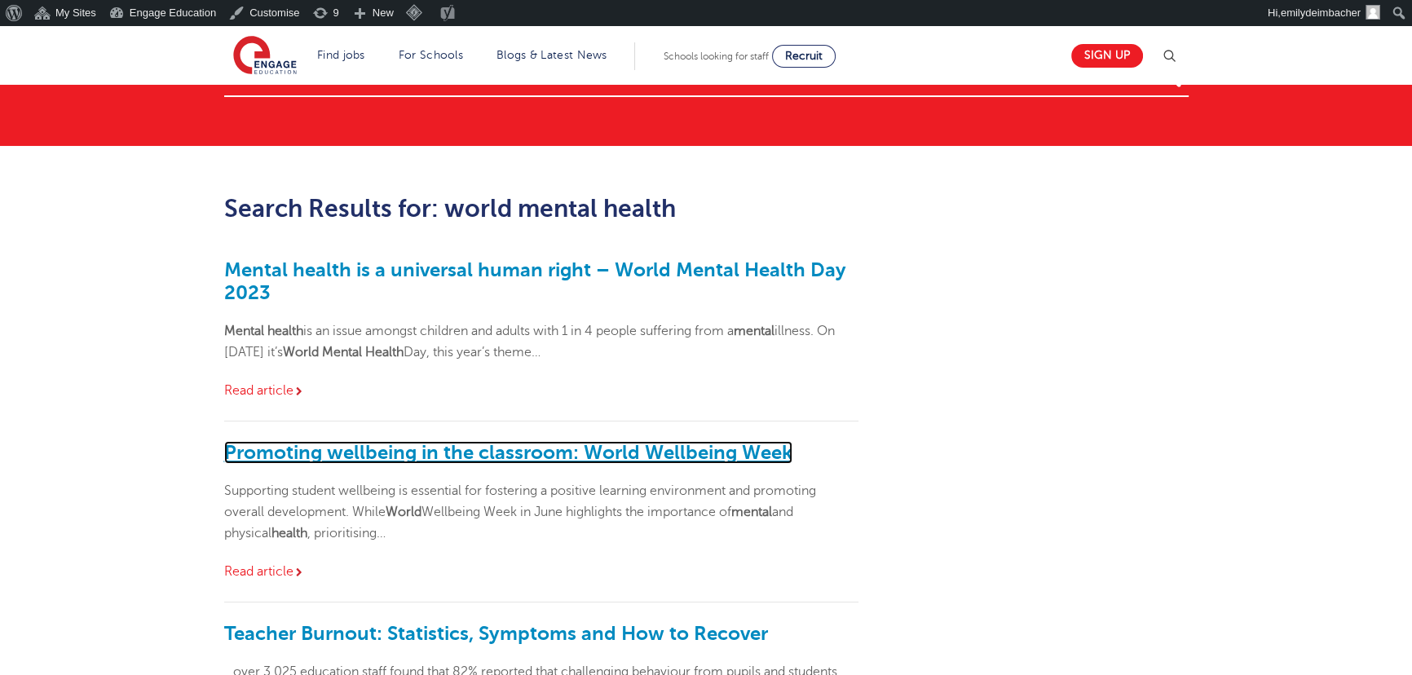
click at [455, 457] on link "Promoting wellbeing in the classroom: World Wellbeing Week" at bounding box center [508, 452] width 568 height 23
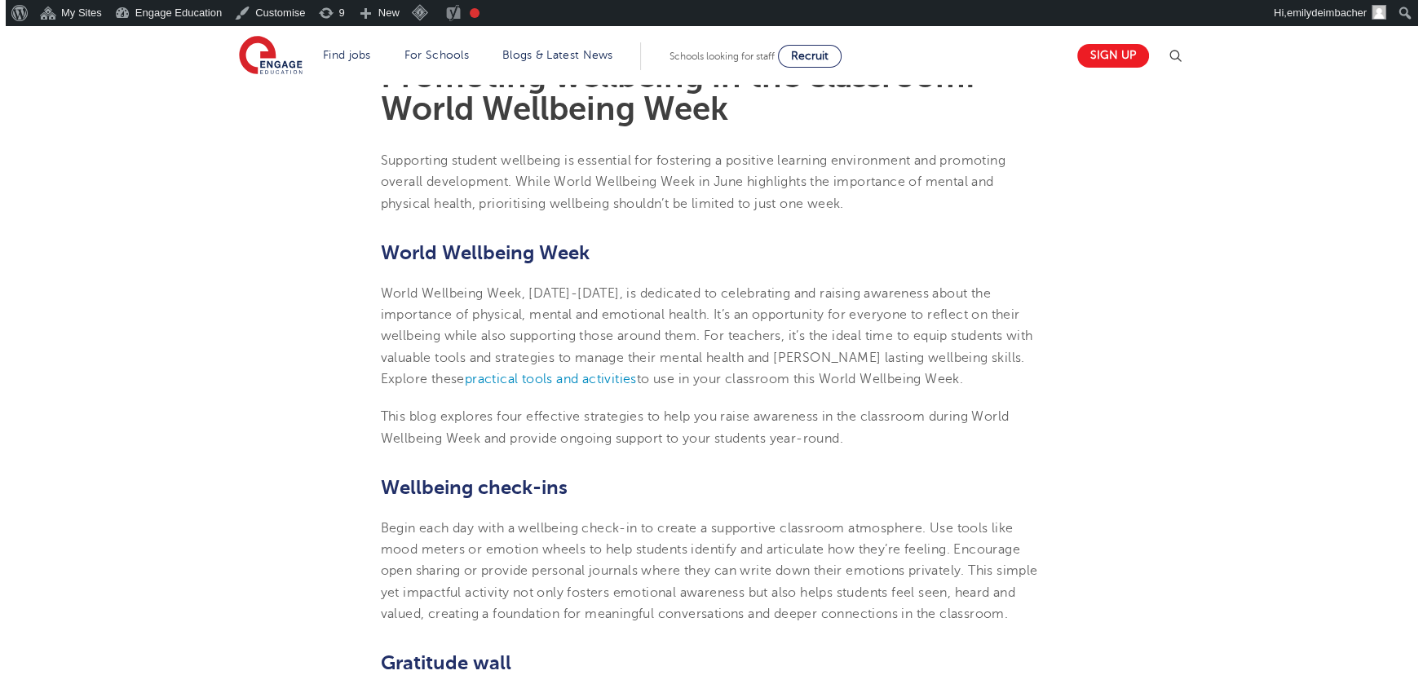
scroll to position [519, 0]
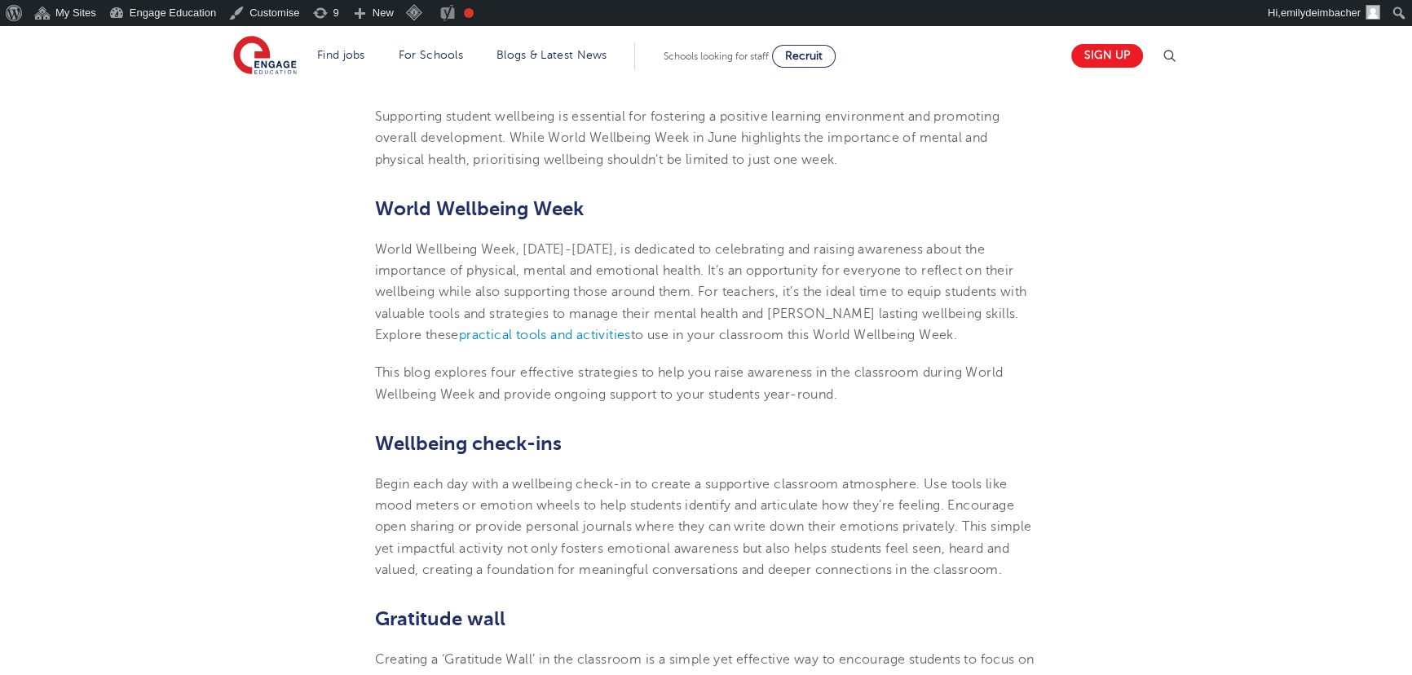
click at [1179, 55] on img at bounding box center [1170, 56] width 20 height 20
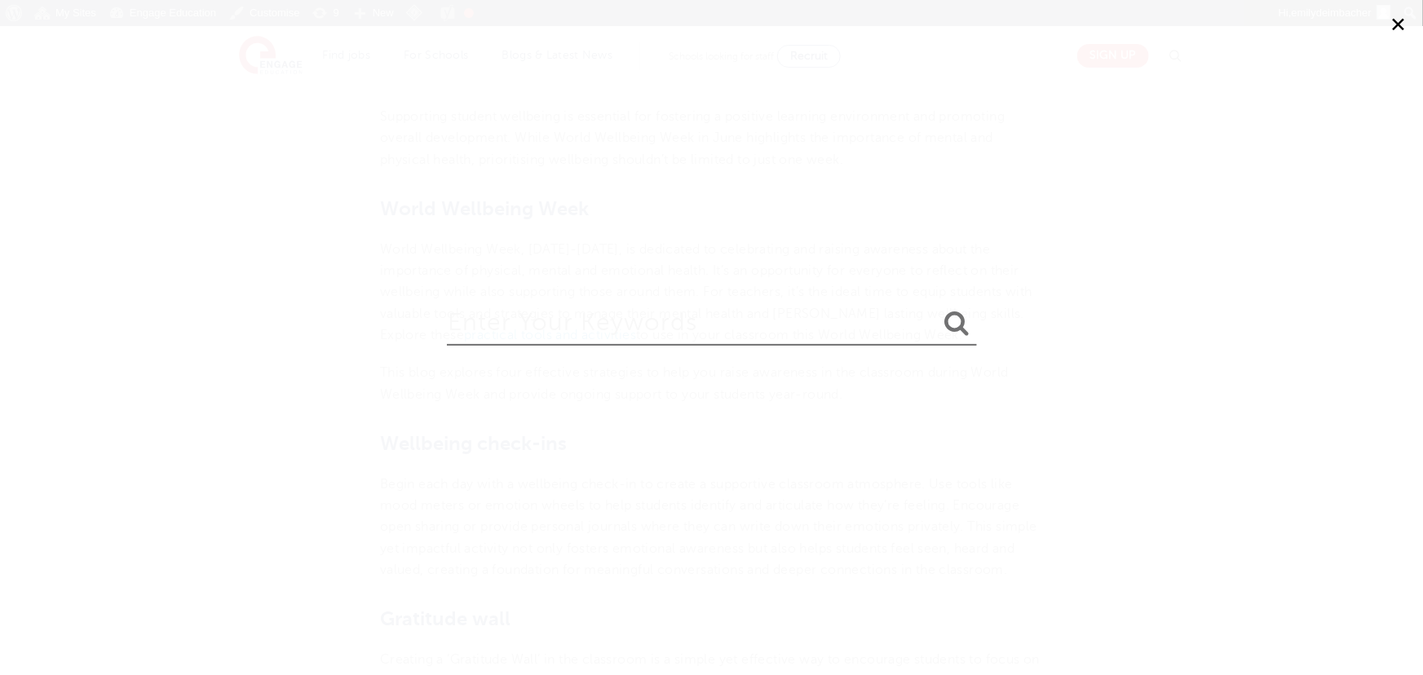
click at [717, 310] on input "search" at bounding box center [712, 319] width 530 height 53
type input "pgce"
click at [938, 309] on button "submit" at bounding box center [957, 324] width 39 height 30
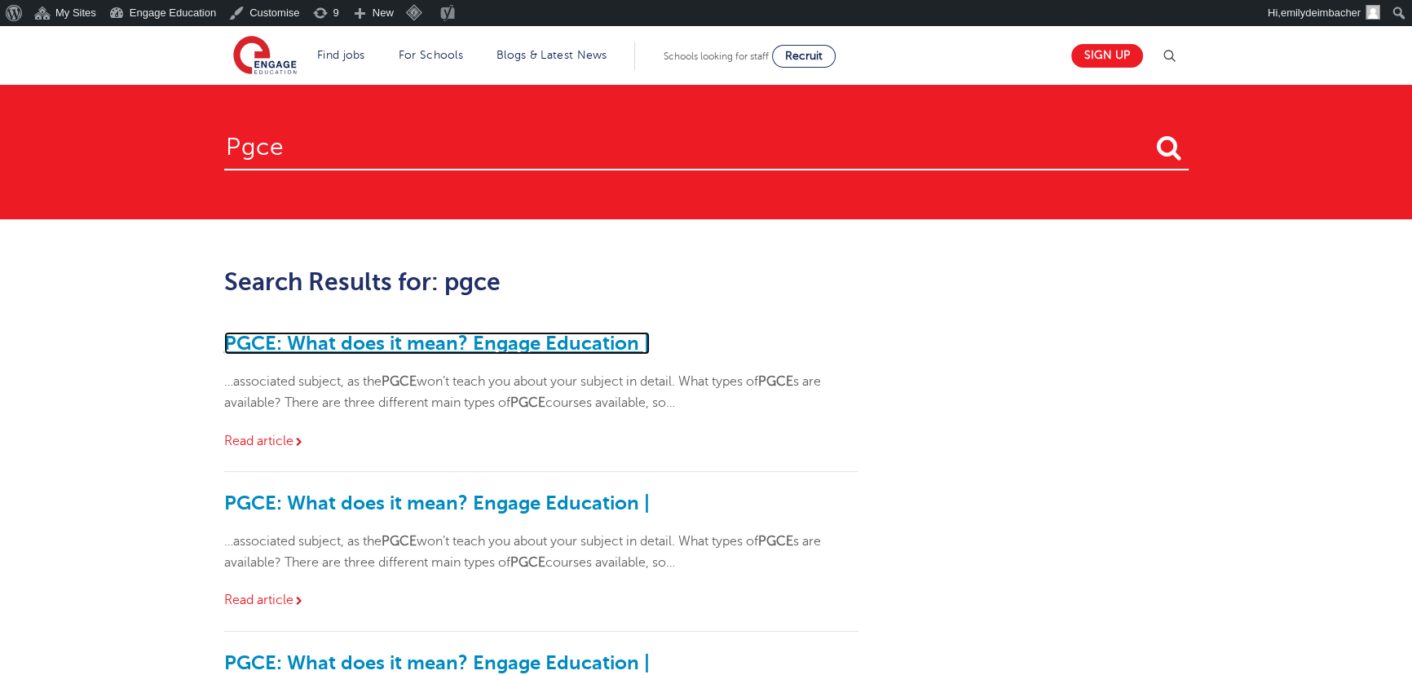
click at [477, 338] on link "PGCE: What does it mean? Engage Education |" at bounding box center [437, 343] width 426 height 23
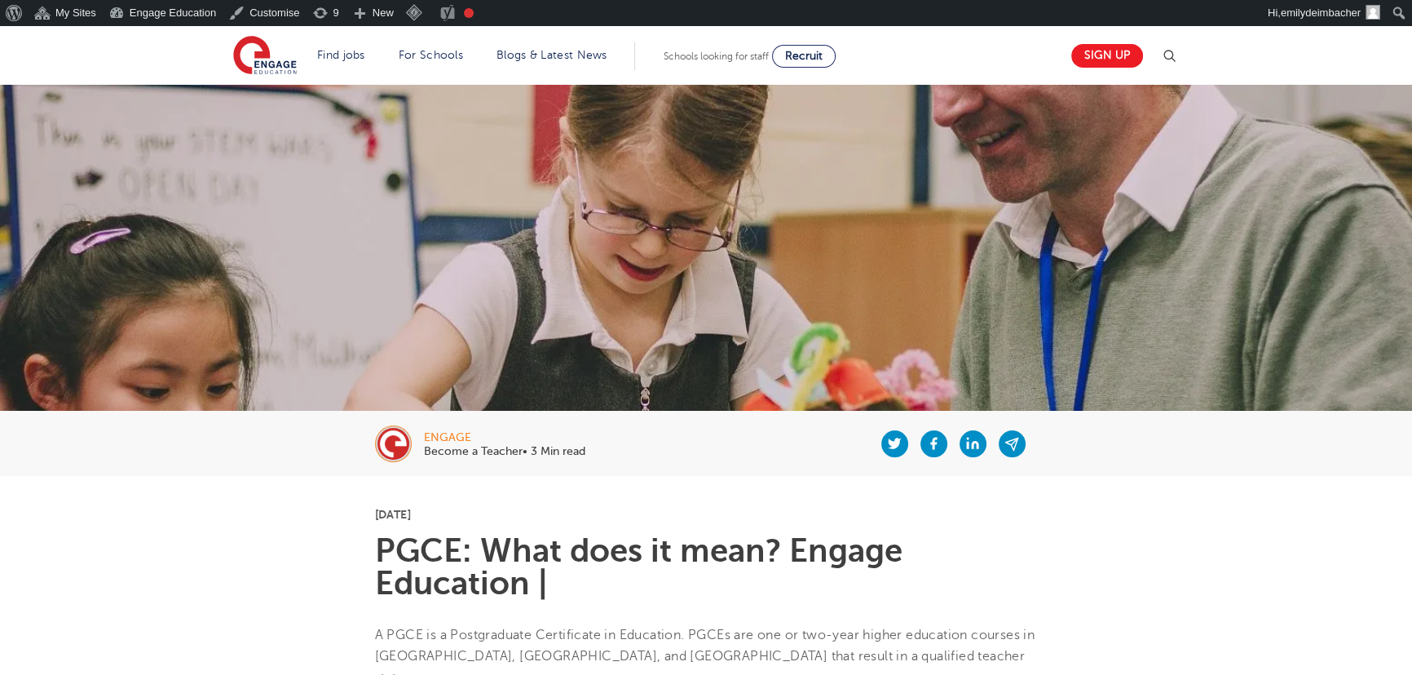
drag, startPoint x: 1160, startPoint y: 56, endPoint x: 1099, endPoint y: 135, distance: 98.8
click at [1160, 56] on div "Sign up" at bounding box center [1120, 56] width 117 height 33
click at [1170, 55] on img at bounding box center [1170, 56] width 20 height 20
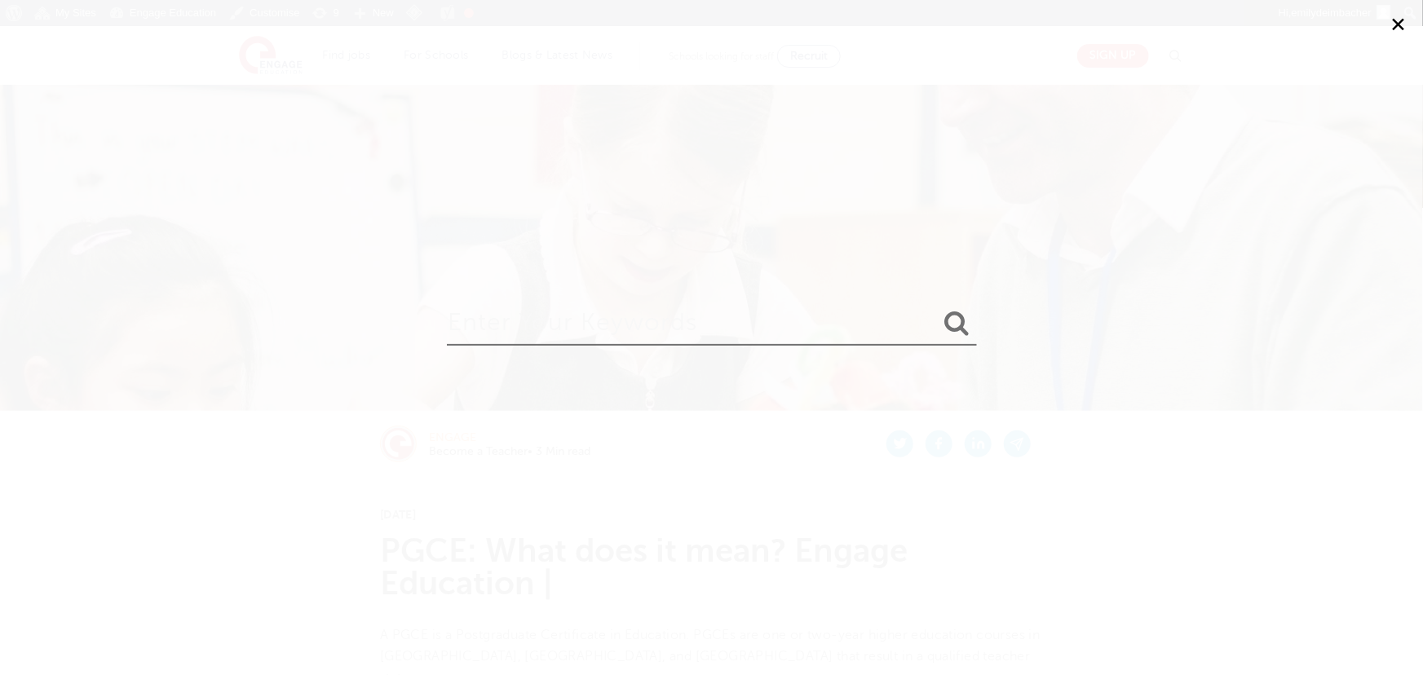
click at [620, 325] on input "search" at bounding box center [712, 319] width 530 height 53
type input "supporting trainee teachers"
click at [938, 309] on button "submit" at bounding box center [957, 324] width 39 height 30
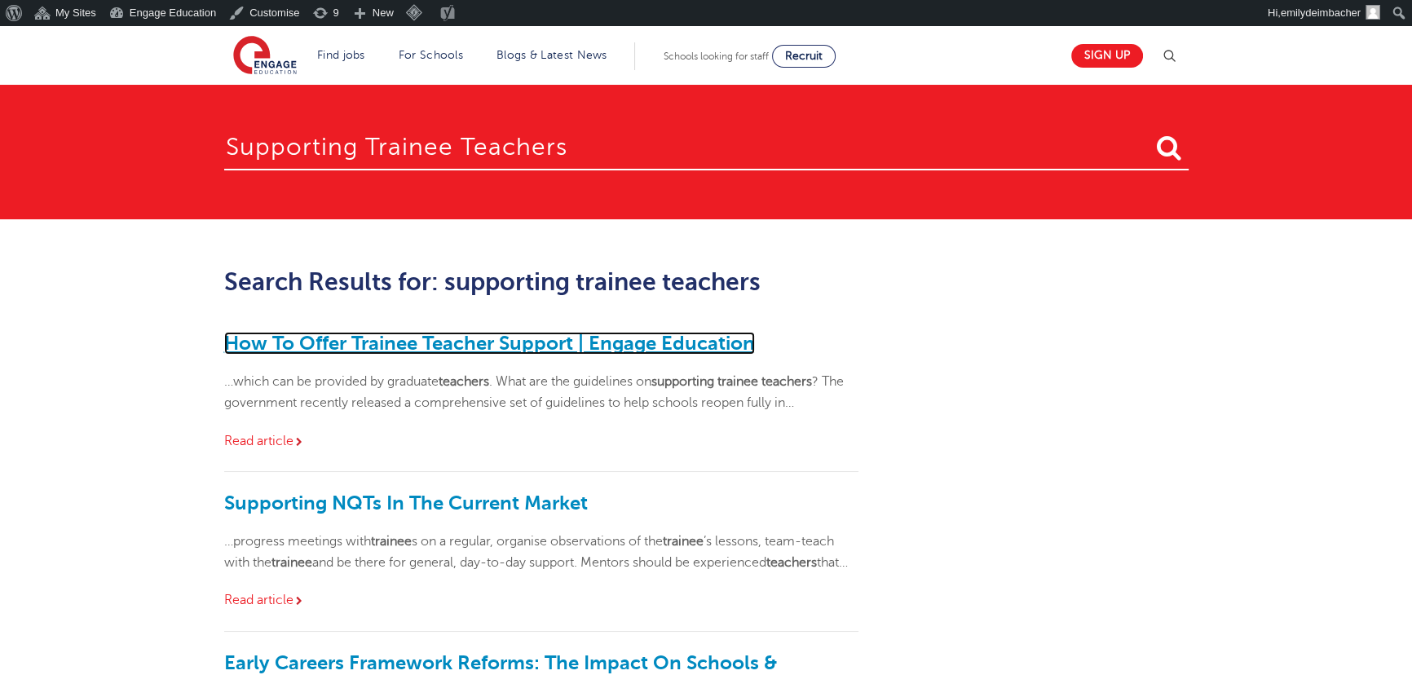
click at [382, 353] on link "How To Offer Trainee Teacher Support | Engage Education" at bounding box center [489, 343] width 531 height 23
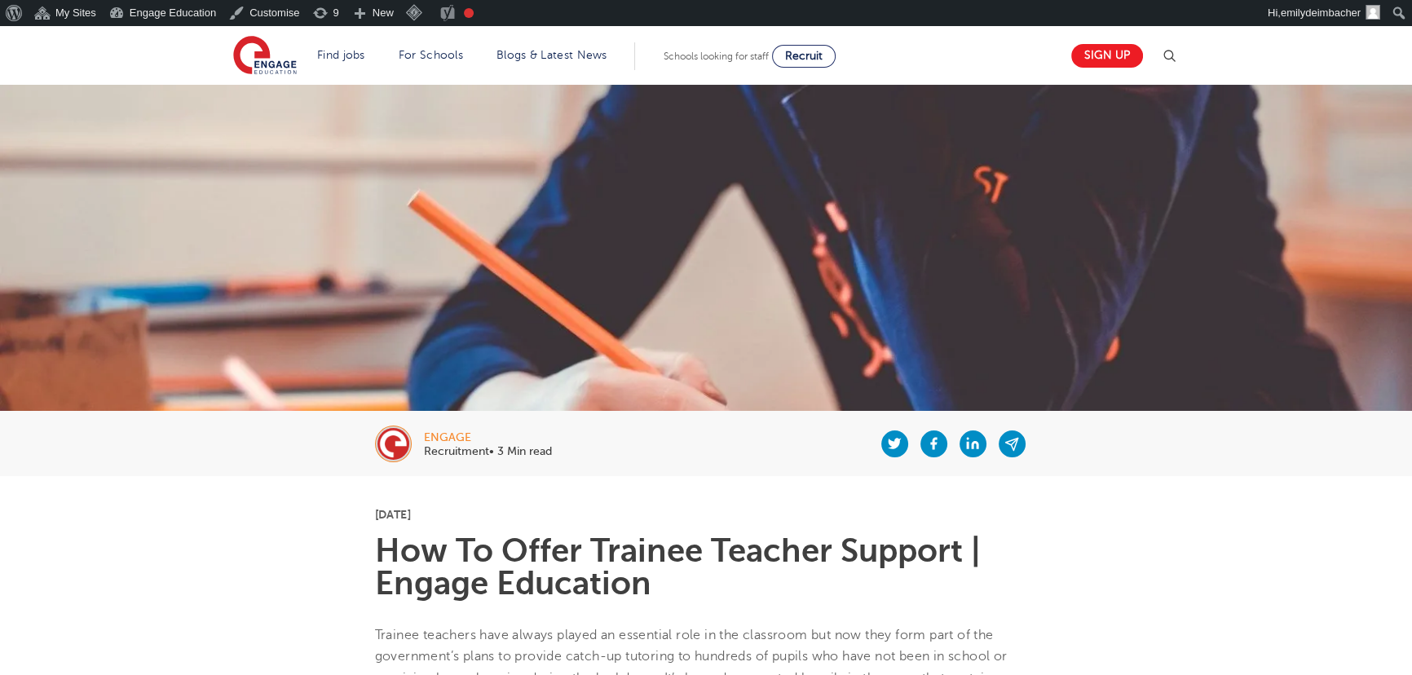
click at [1178, 57] on img at bounding box center [1170, 56] width 20 height 20
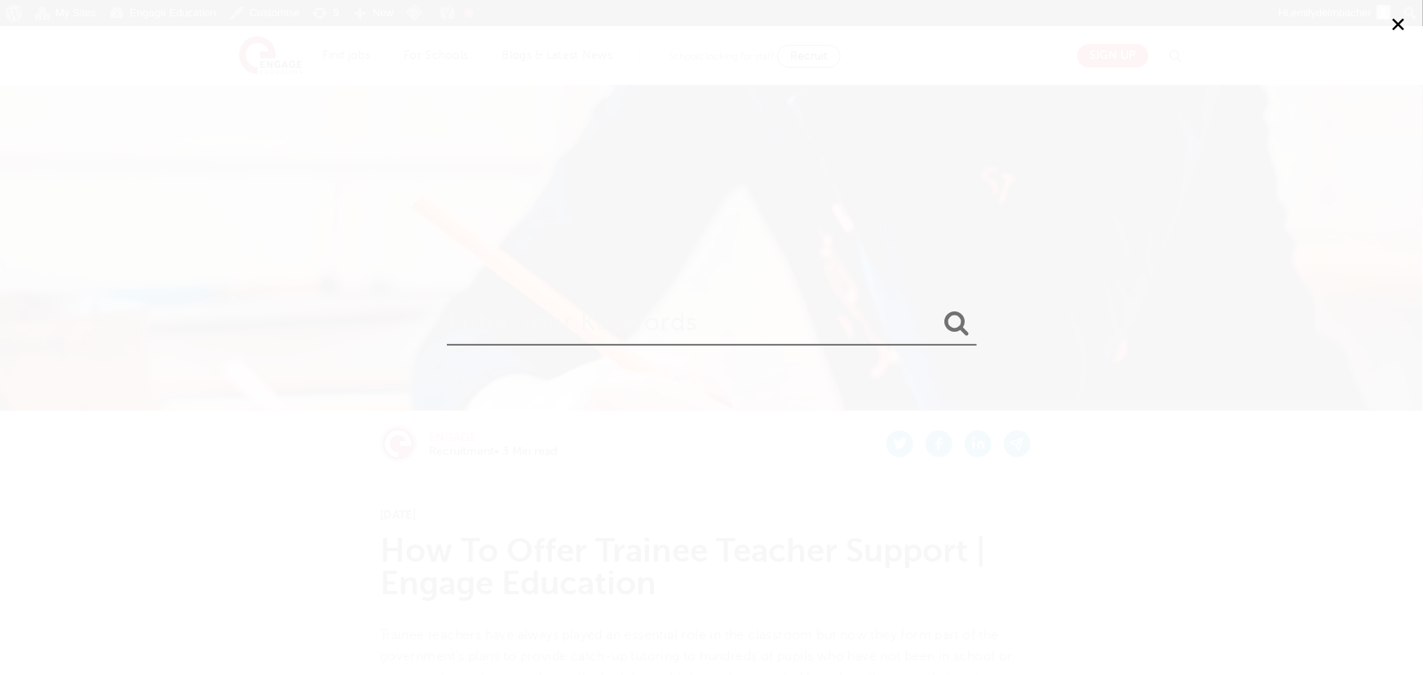
click at [640, 320] on input "search" at bounding box center [712, 319] width 530 height 53
type input "disadvantaged pupils"
click at [938, 309] on button "submit" at bounding box center [957, 324] width 39 height 30
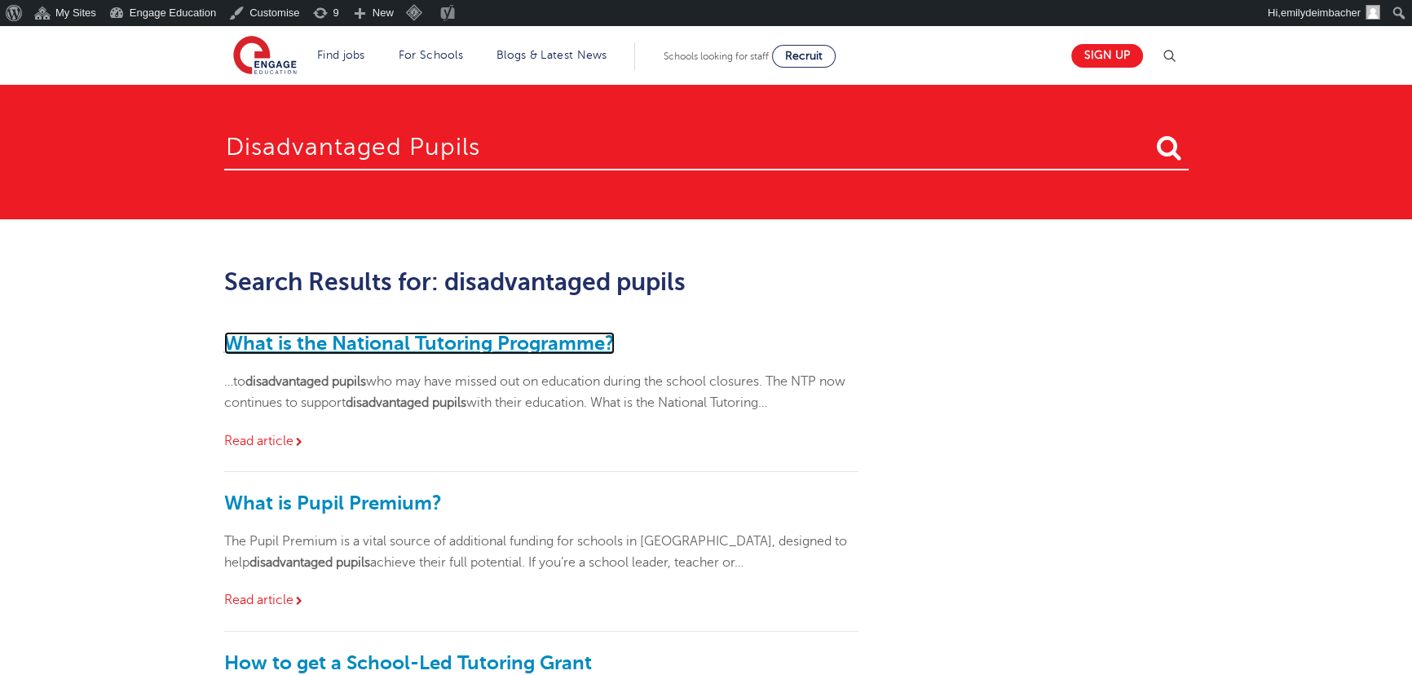
click at [487, 334] on link "What is the National Tutoring Programme?" at bounding box center [419, 343] width 391 height 23
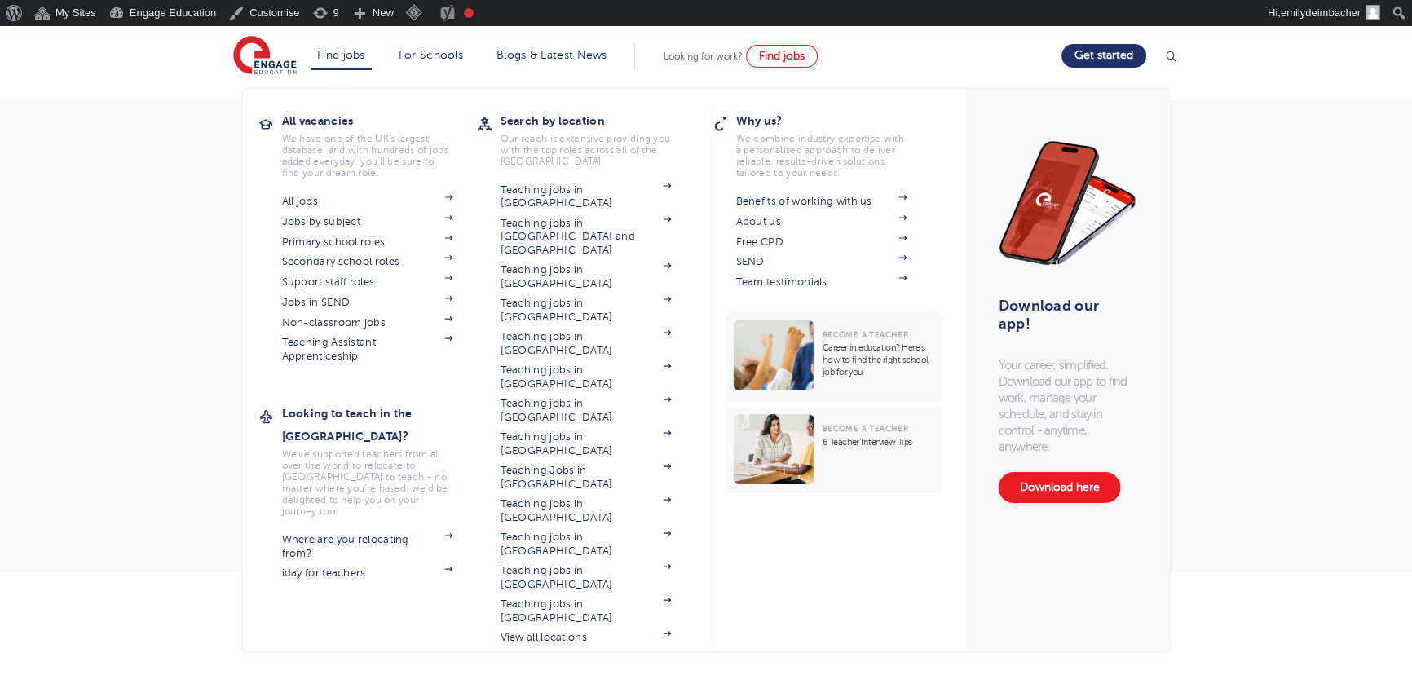
scroll to position [1111, 0]
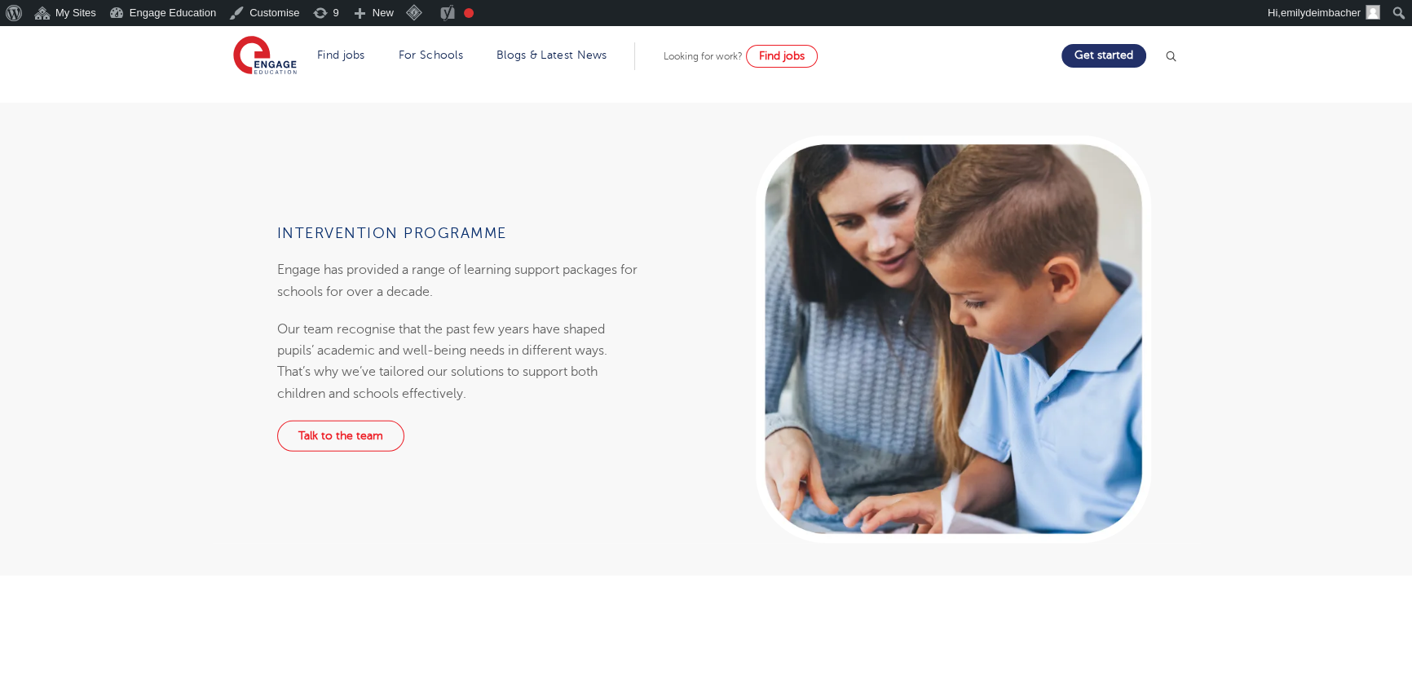
click at [89, 288] on div "Intervention Programme Engage has provided a range of learning support packages…" at bounding box center [706, 339] width 1412 height 473
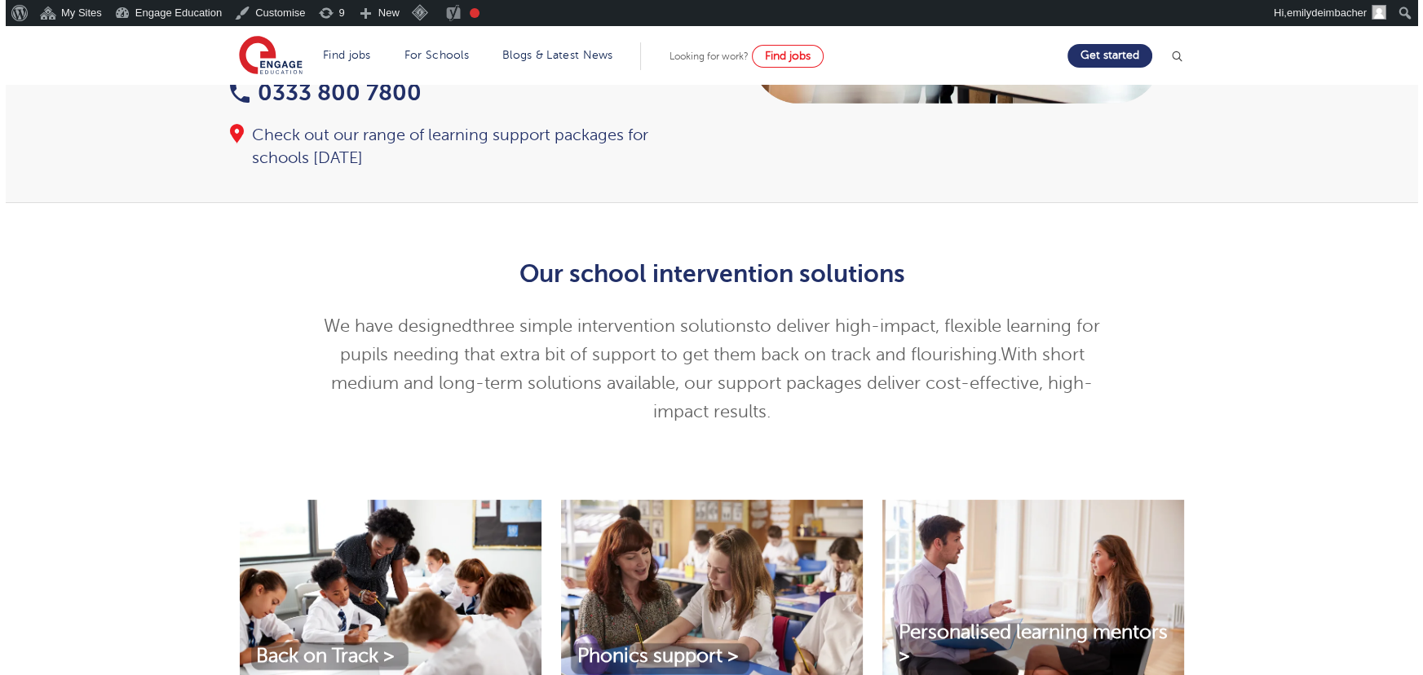
scroll to position [0, 0]
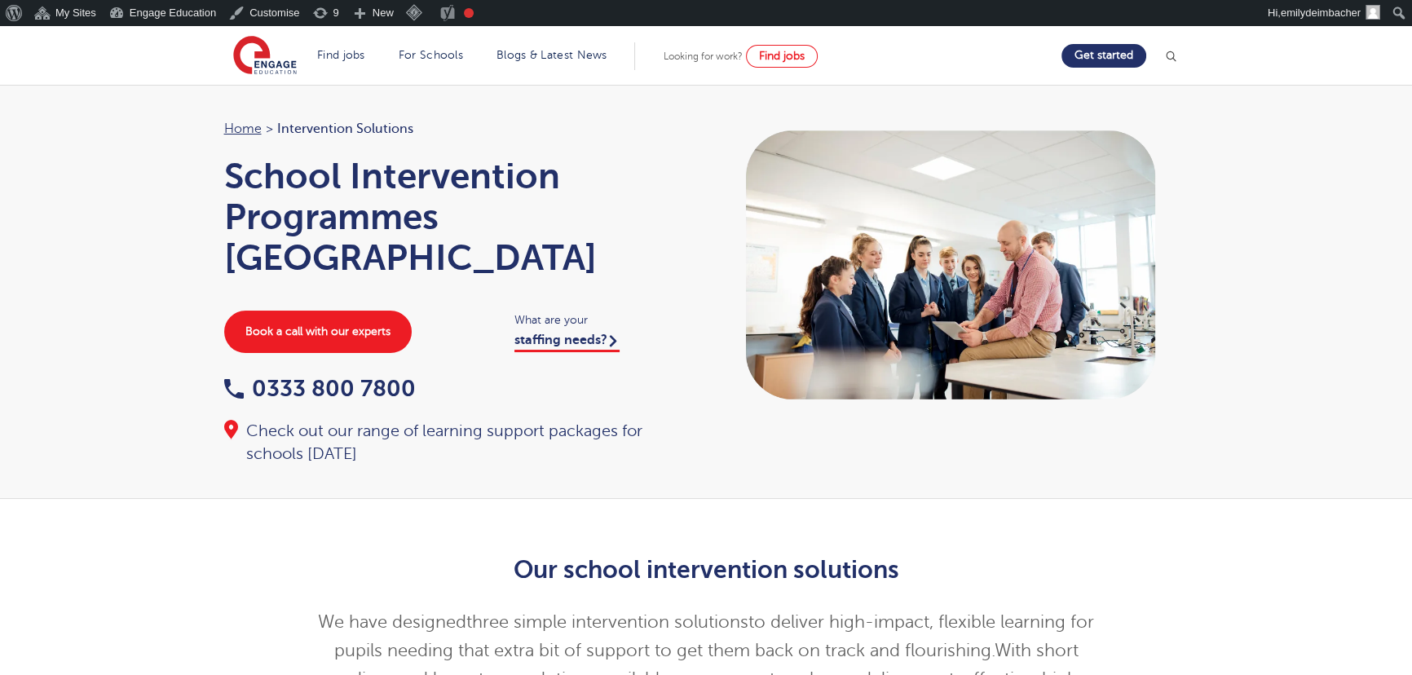
click at [1170, 55] on img at bounding box center [1171, 56] width 16 height 16
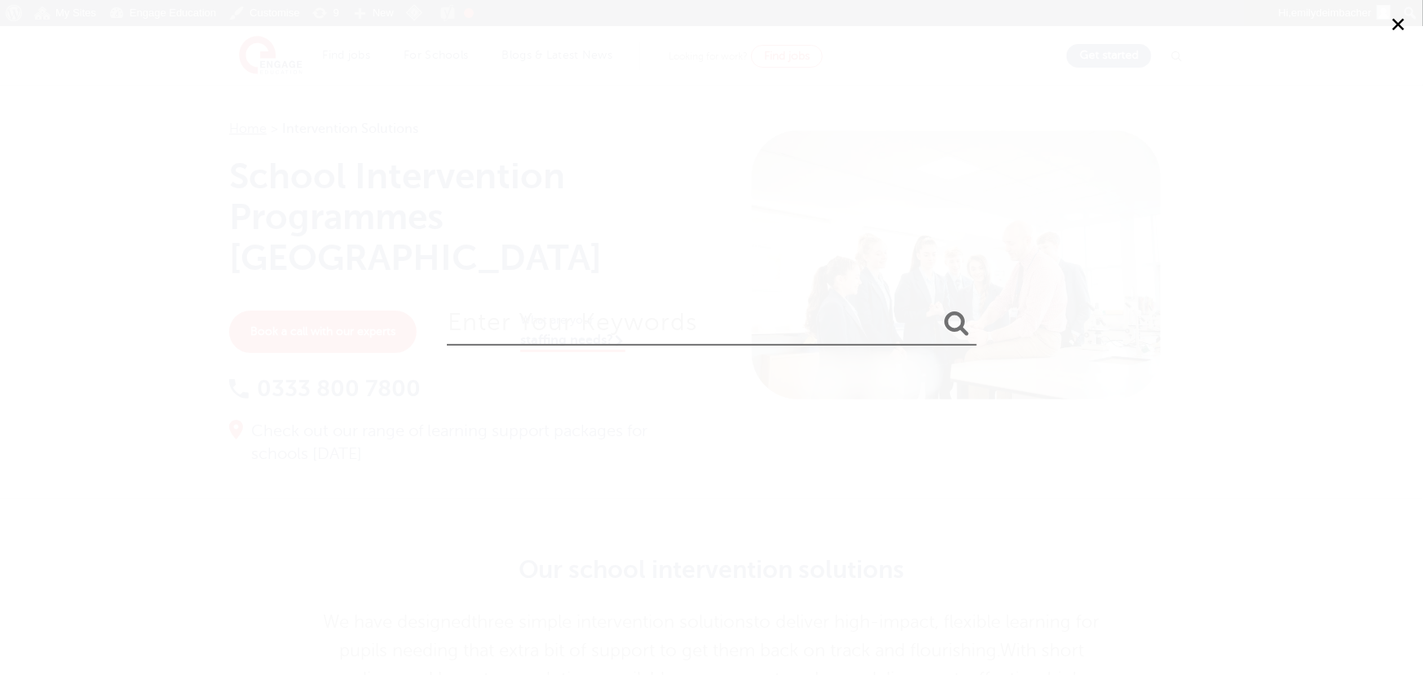
drag, startPoint x: 604, startPoint y: 303, endPoint x: 610, endPoint y: 297, distance: 8.7
click at [604, 303] on input "search" at bounding box center [712, 319] width 530 height 53
type input "disadvantaged pupils"
click at [938, 309] on button "submit" at bounding box center [957, 324] width 39 height 30
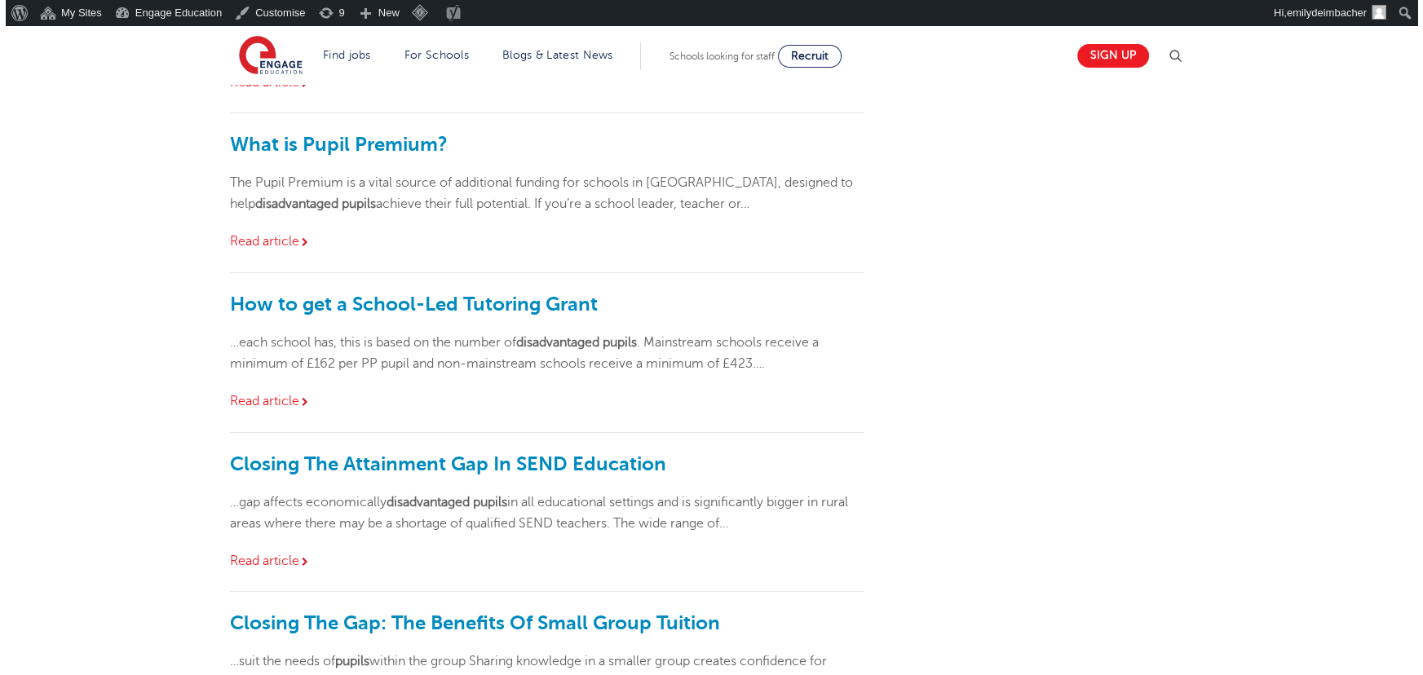
scroll to position [444, 0]
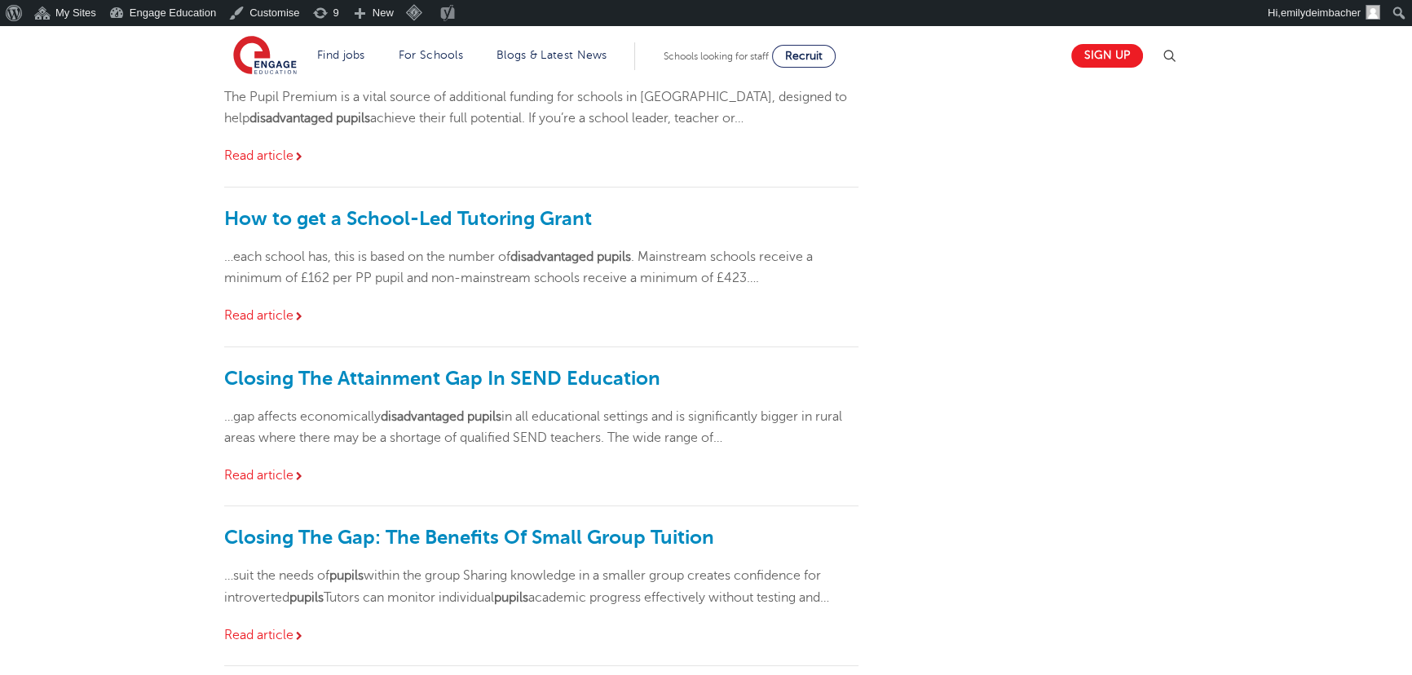
click at [1173, 55] on img at bounding box center [1170, 56] width 20 height 20
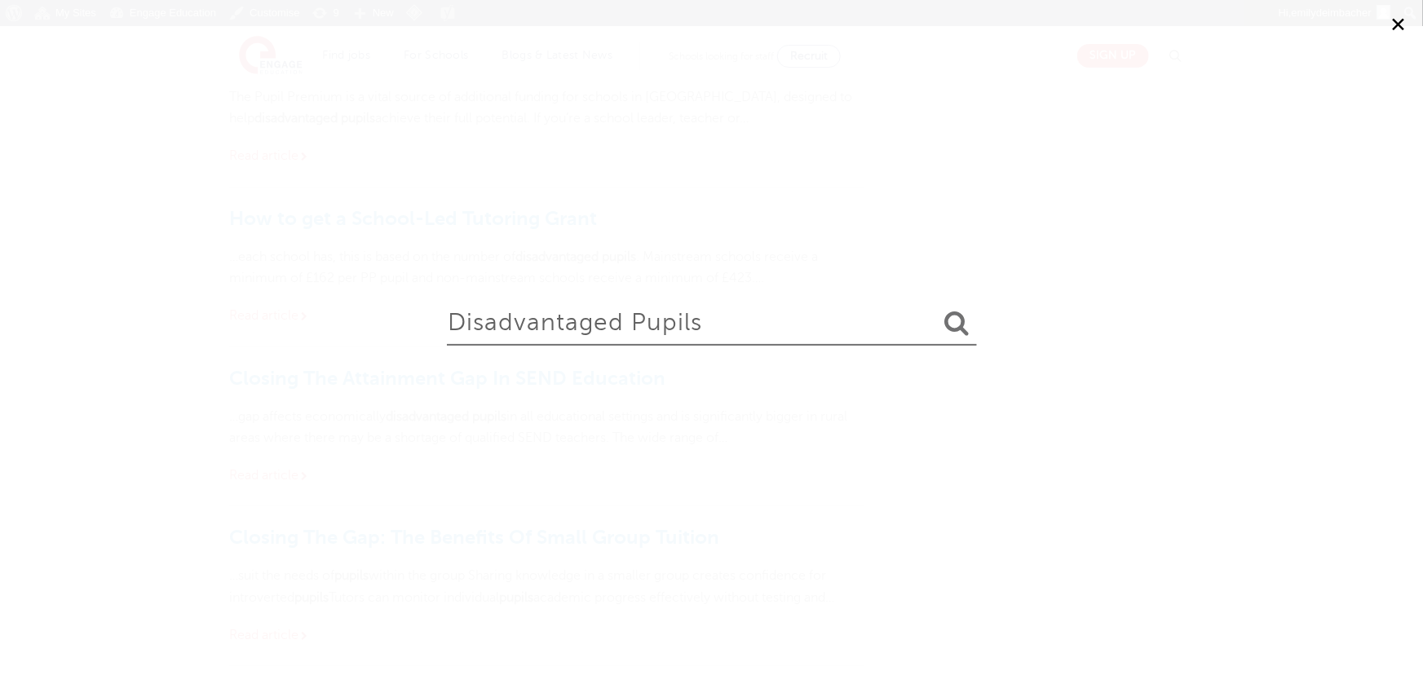
click at [572, 310] on input "disadvantaged pupils" at bounding box center [712, 319] width 530 height 53
click at [587, 311] on input "disadvantaged pupils" at bounding box center [712, 319] width 530 height 53
type input "vak"
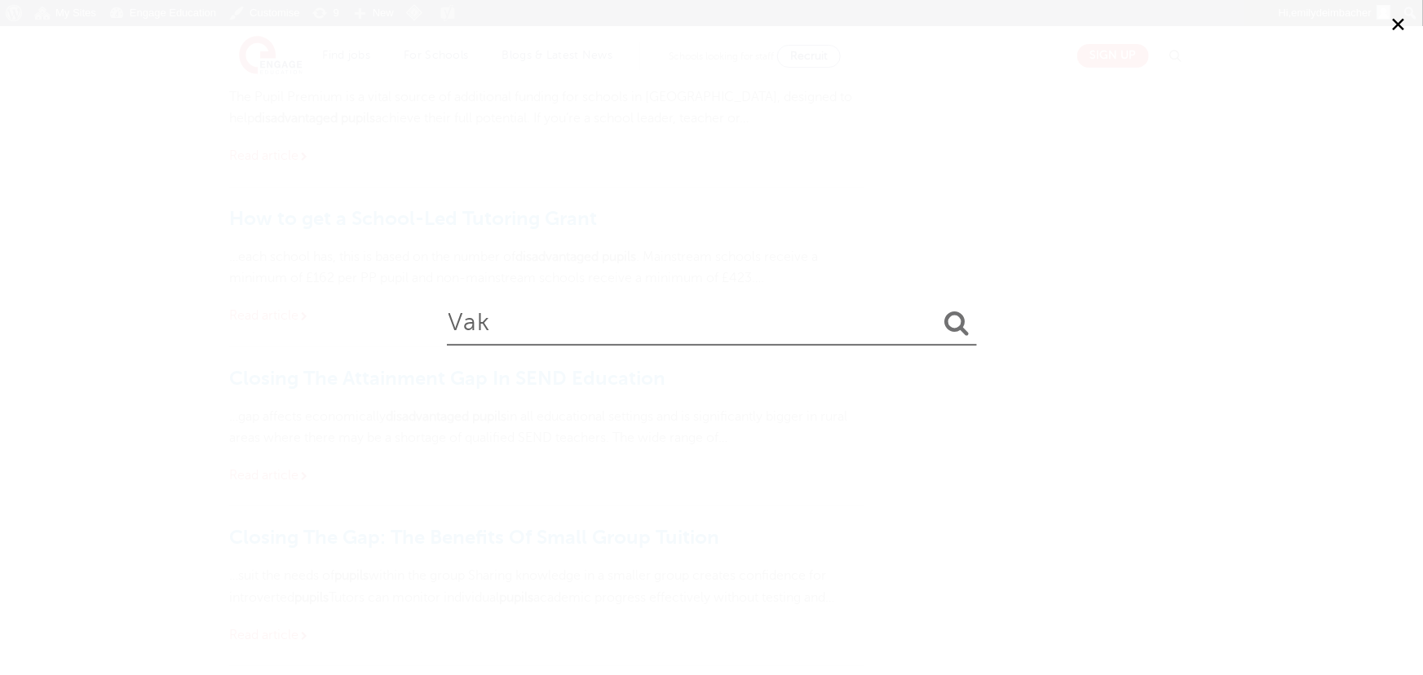
click at [938, 309] on button "submit" at bounding box center [957, 324] width 39 height 30
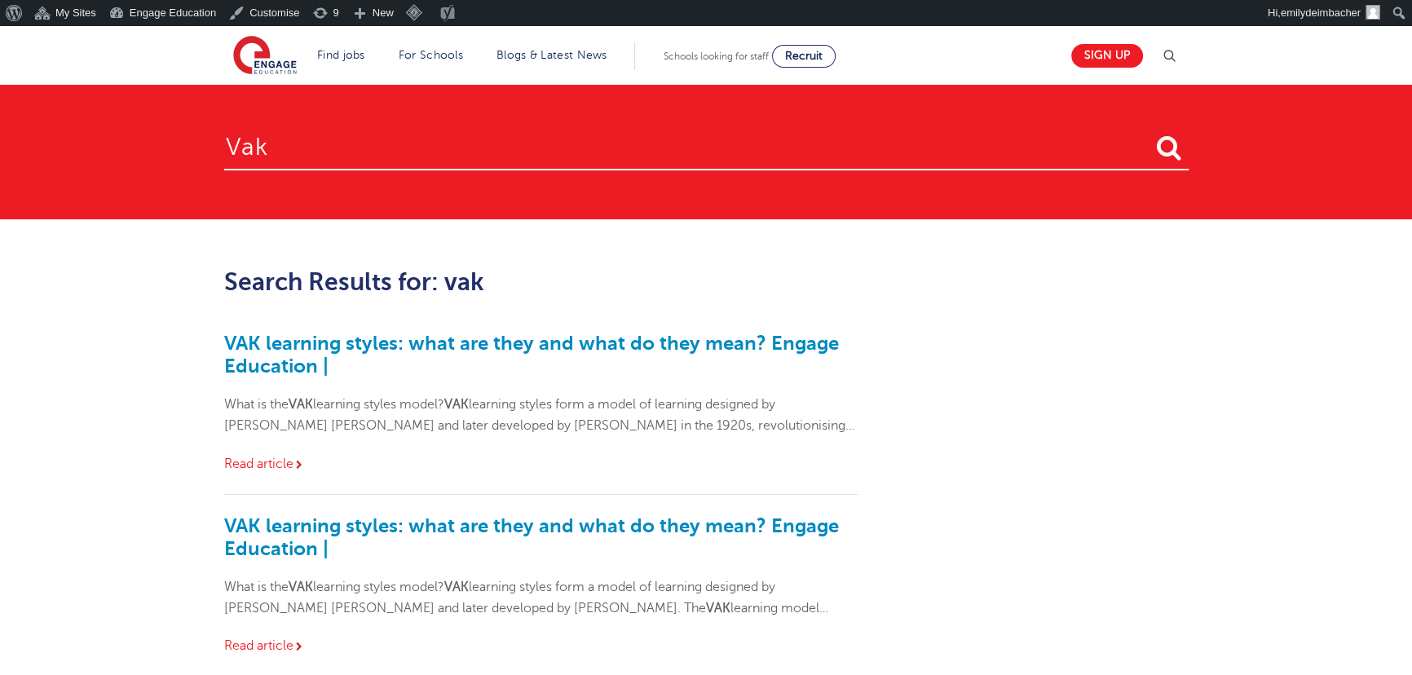
click at [358, 331] on div "VAK learning styles: what are they and what do they mean? Engage Education | Wh…" at bounding box center [541, 403] width 635 height 183
click at [397, 360] on h3 "VAK learning styles: what are they and what do they mean? Engage Education |" at bounding box center [541, 355] width 635 height 46
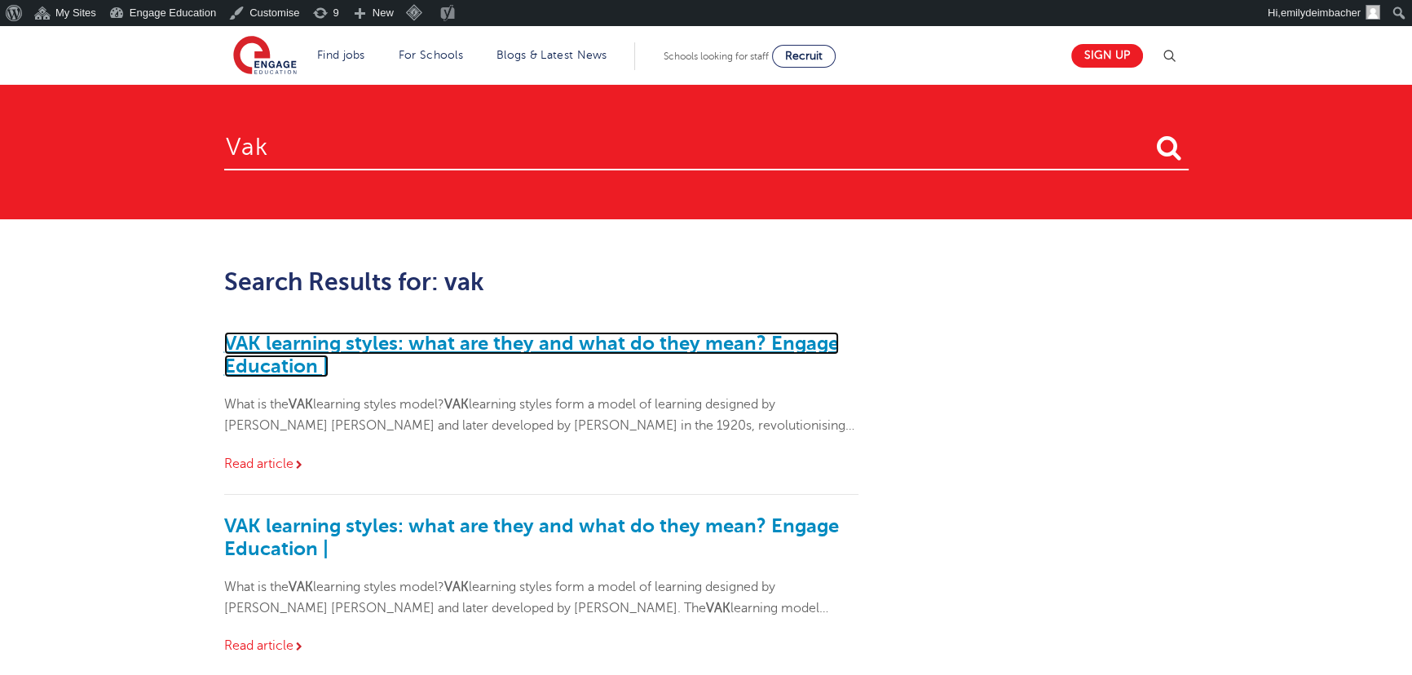
click at [397, 351] on link "VAK learning styles: what are they and what do they mean? Engage Education |" at bounding box center [531, 355] width 615 height 46
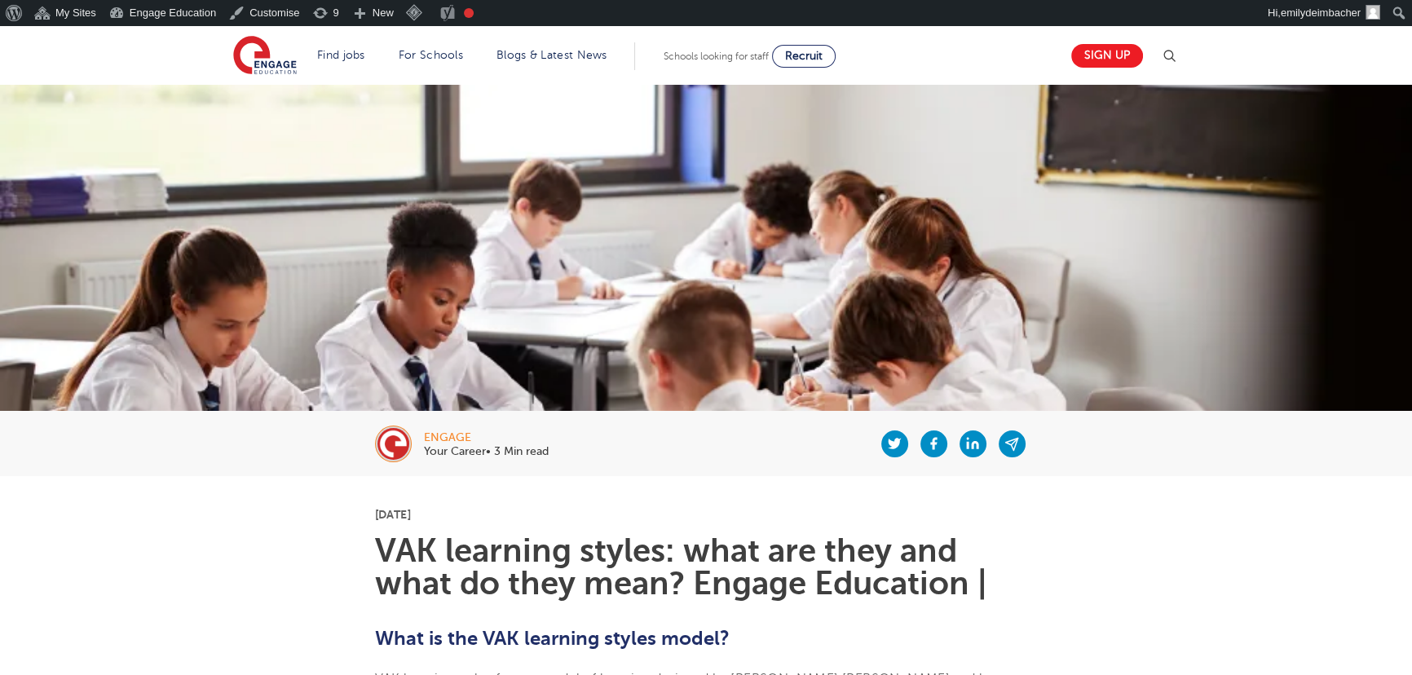
click at [1166, 51] on img at bounding box center [1170, 56] width 20 height 20
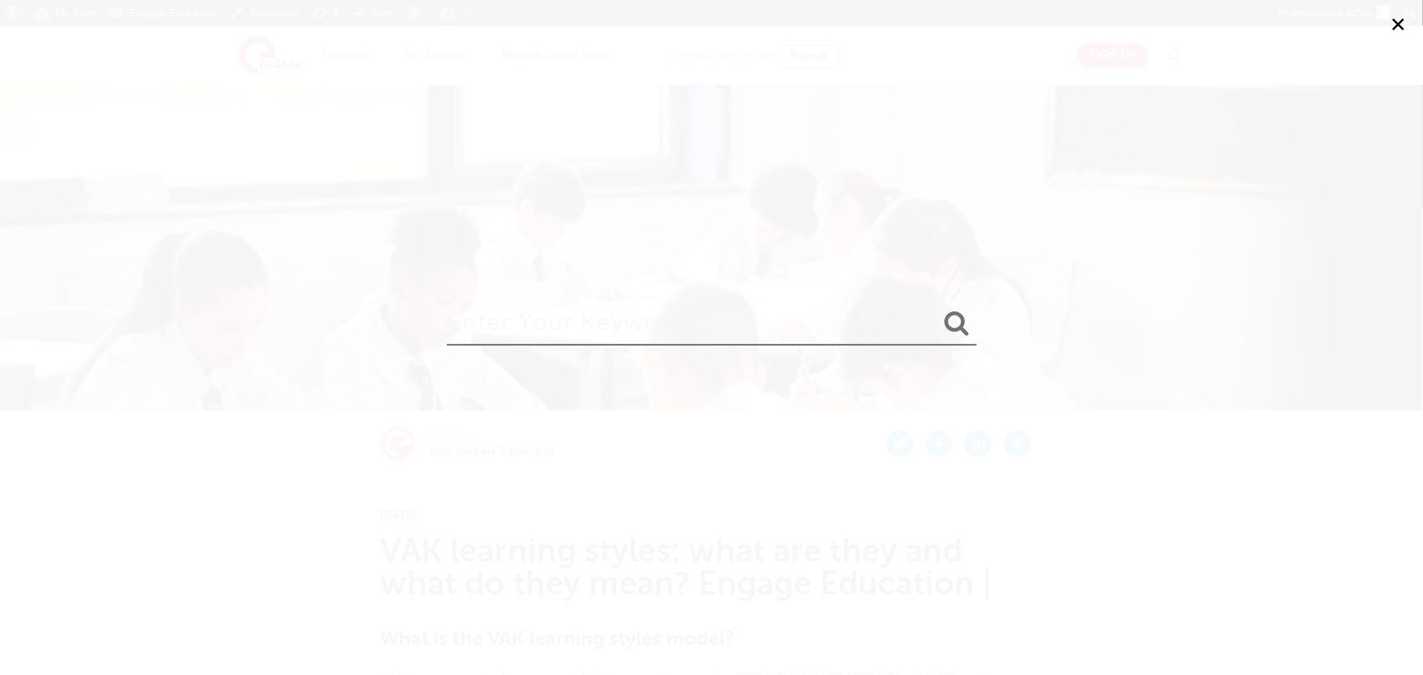
click at [768, 335] on input "search" at bounding box center [712, 319] width 530 height 53
type input "m"
type input "discipline"
click at [938, 309] on button "submit" at bounding box center [957, 324] width 39 height 30
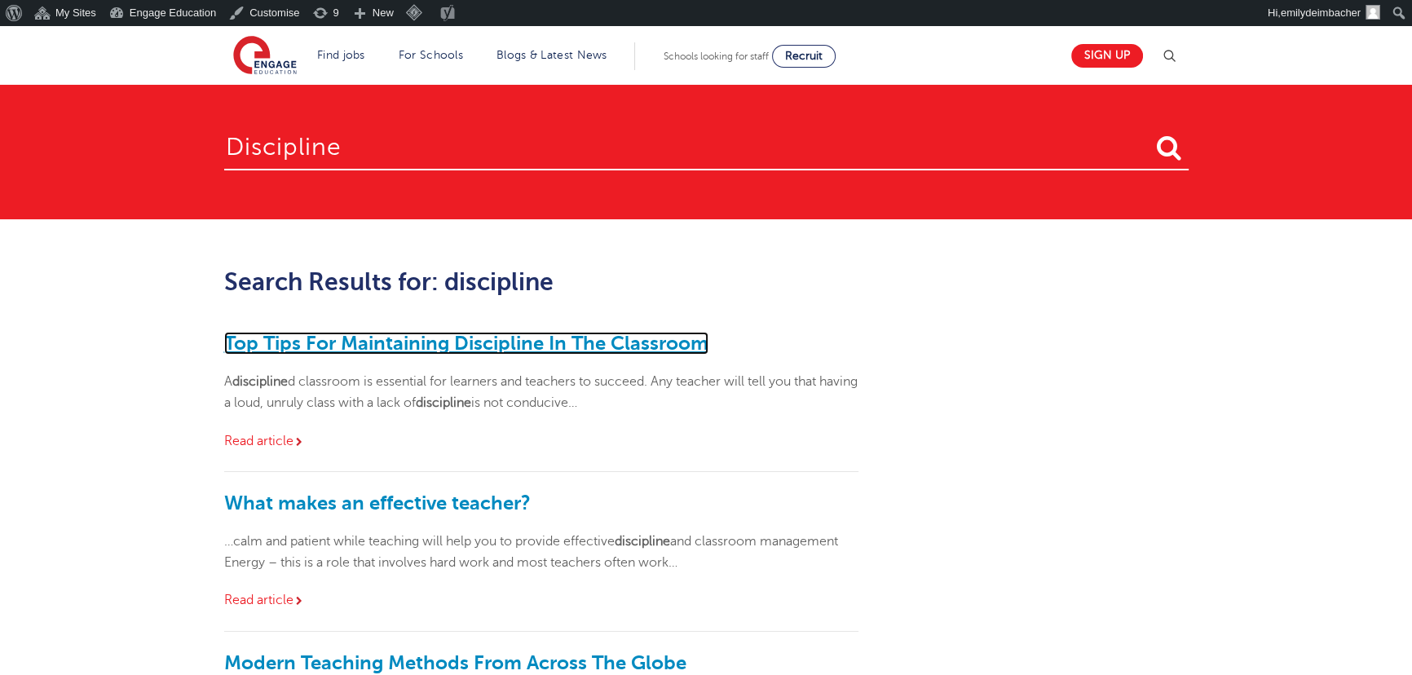
click at [455, 350] on link "Top Tips For Maintaining Discipline In The Classroom" at bounding box center [466, 343] width 484 height 23
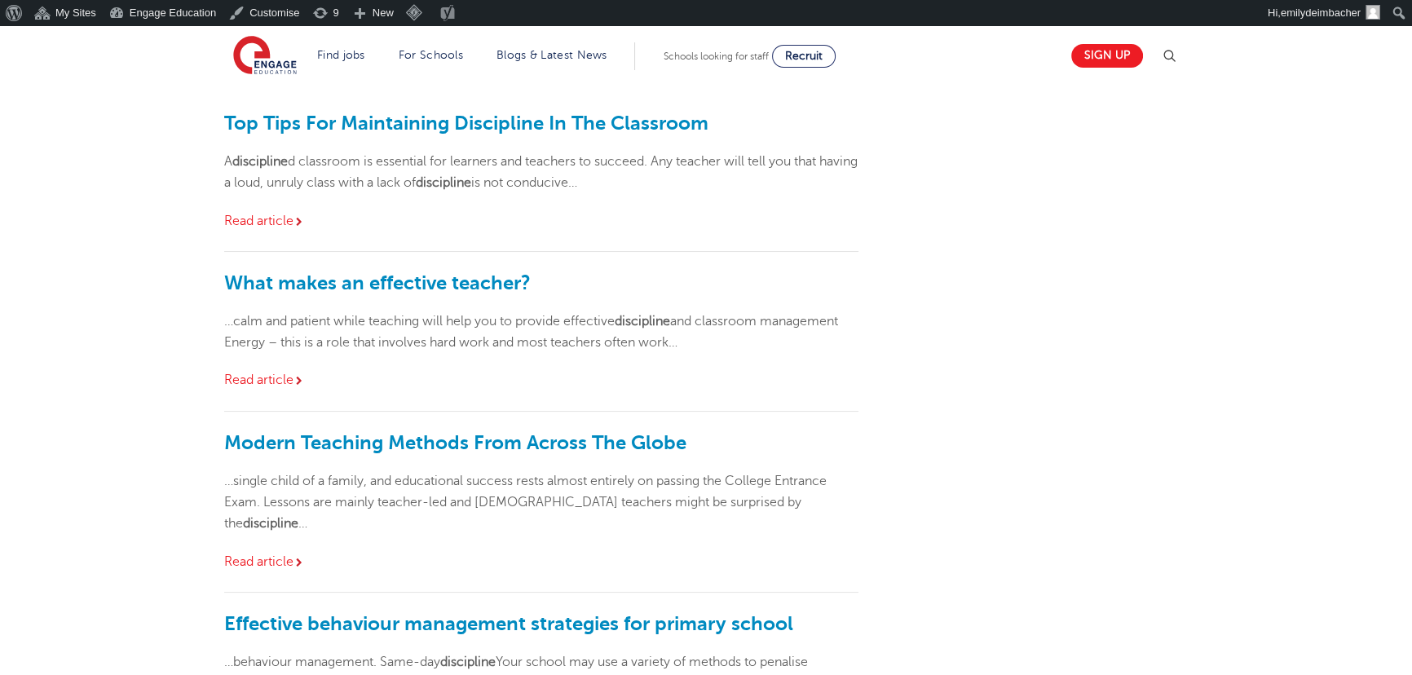
scroll to position [222, 0]
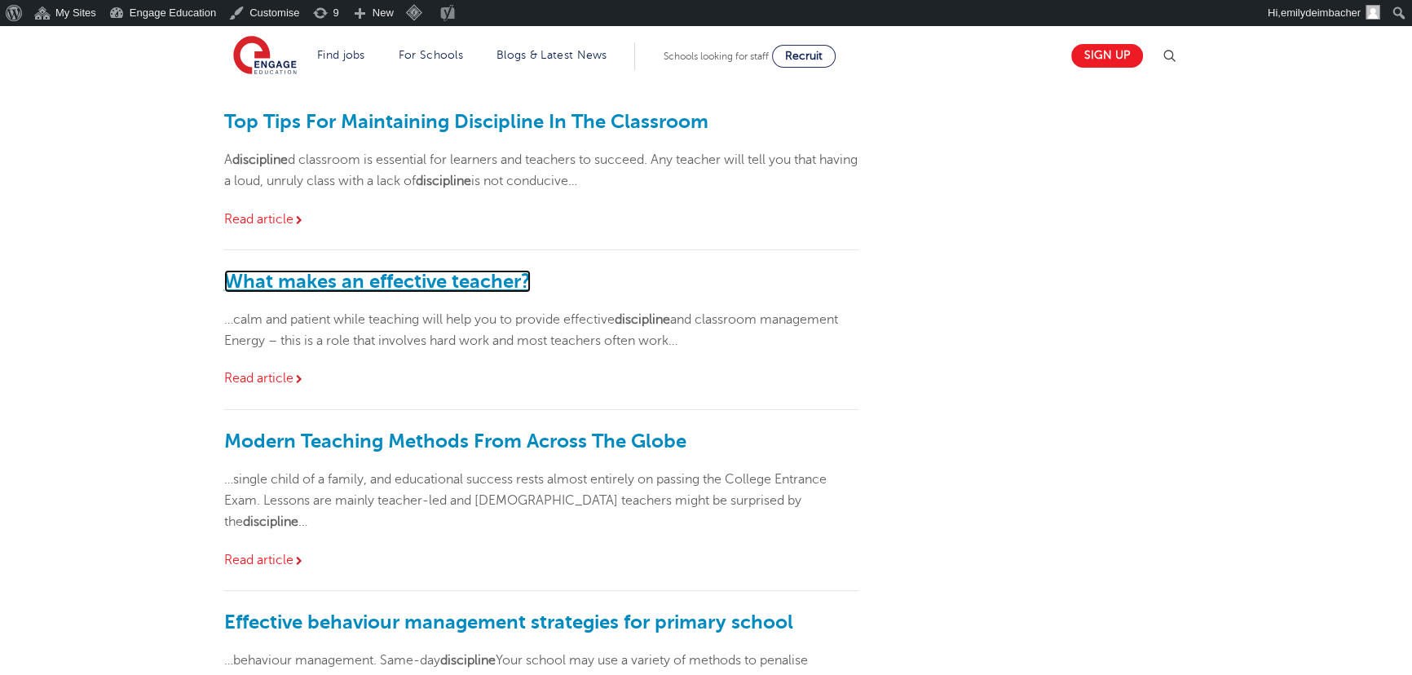
click at [472, 275] on link "What makes an effective teacher?" at bounding box center [377, 281] width 307 height 23
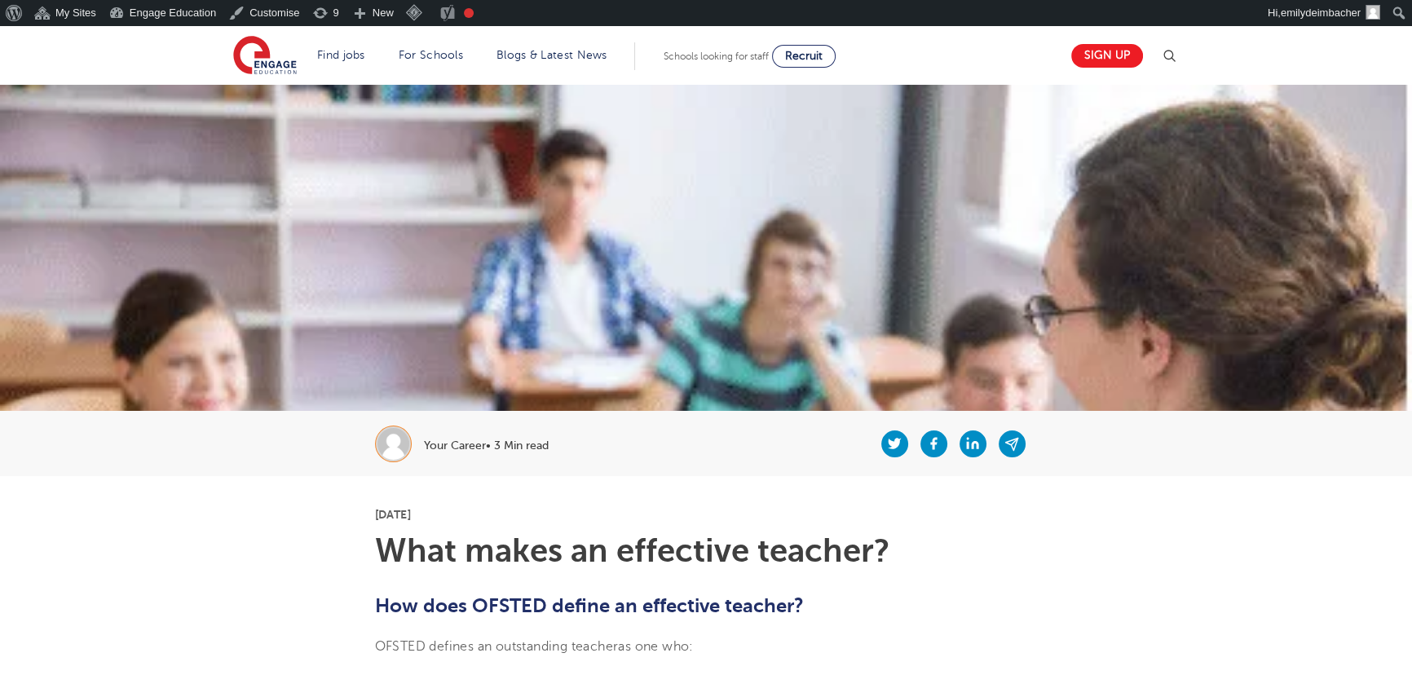
click at [1179, 54] on img at bounding box center [1170, 56] width 20 height 20
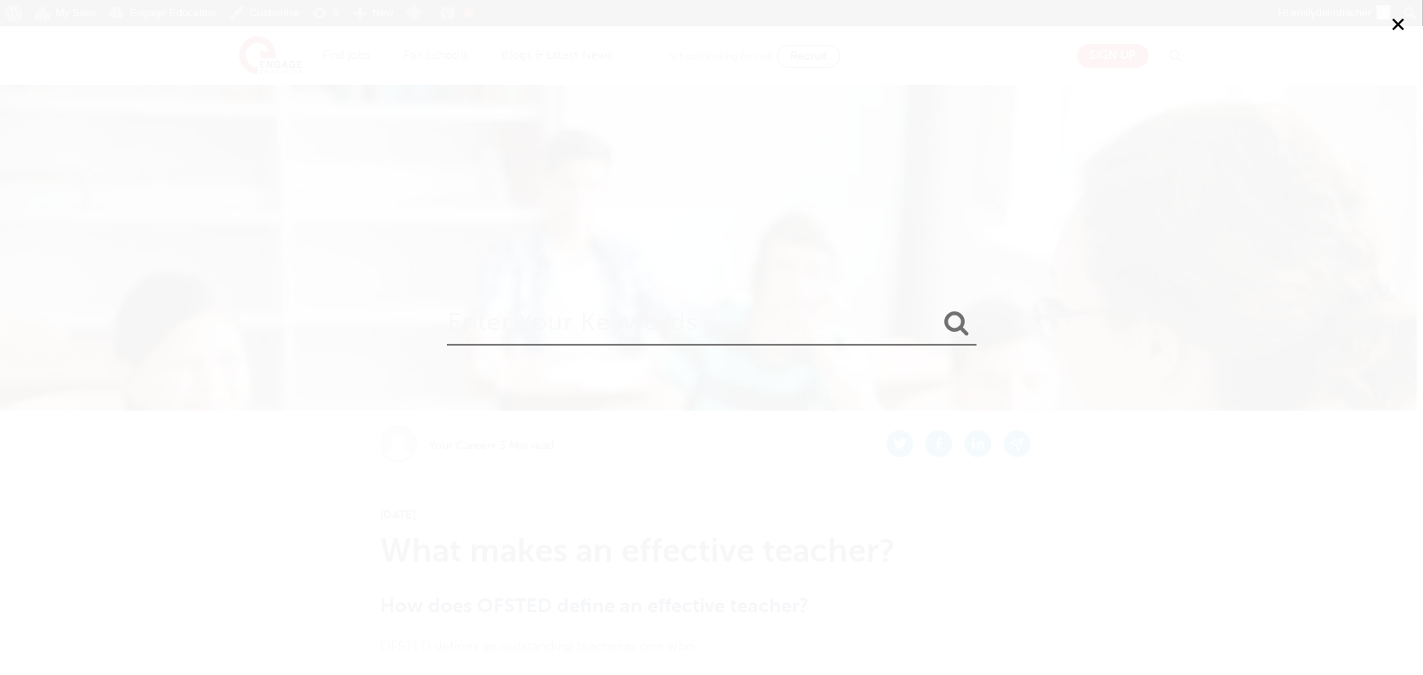
drag, startPoint x: 647, startPoint y: 320, endPoint x: 657, endPoint y: 326, distance: 12.4
click at [652, 324] on input "search" at bounding box center [712, 319] width 530 height 53
type input "teacher training brochure"
click at [938, 309] on button "submit" at bounding box center [957, 324] width 39 height 30
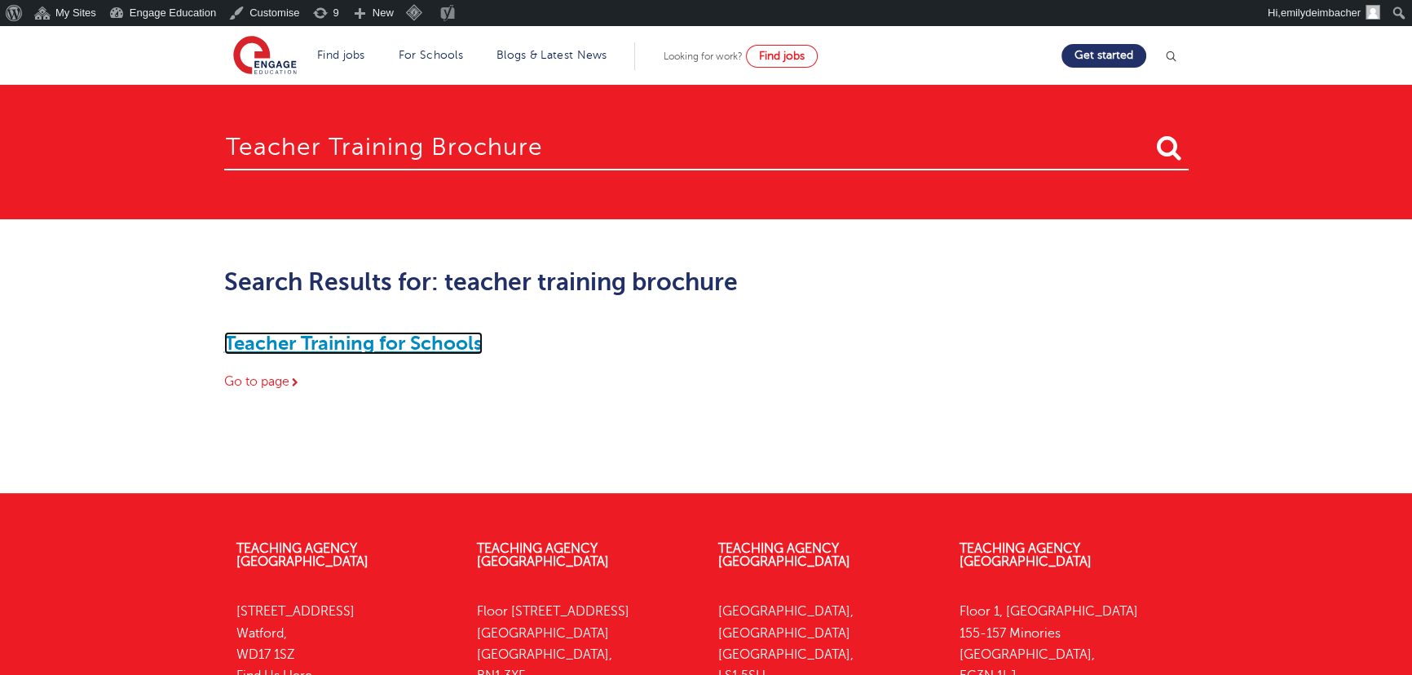
click at [301, 336] on link "Teacher Training for Schools" at bounding box center [353, 343] width 259 height 23
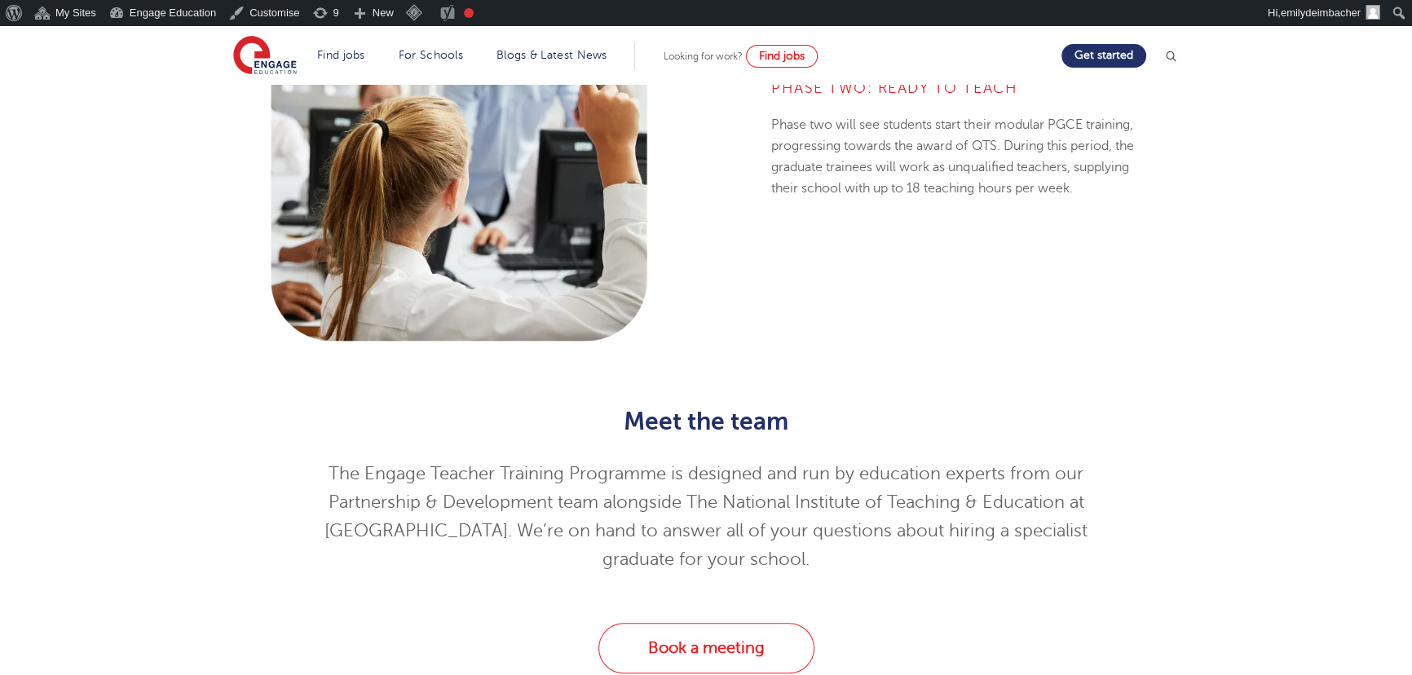
scroll to position [1260, 0]
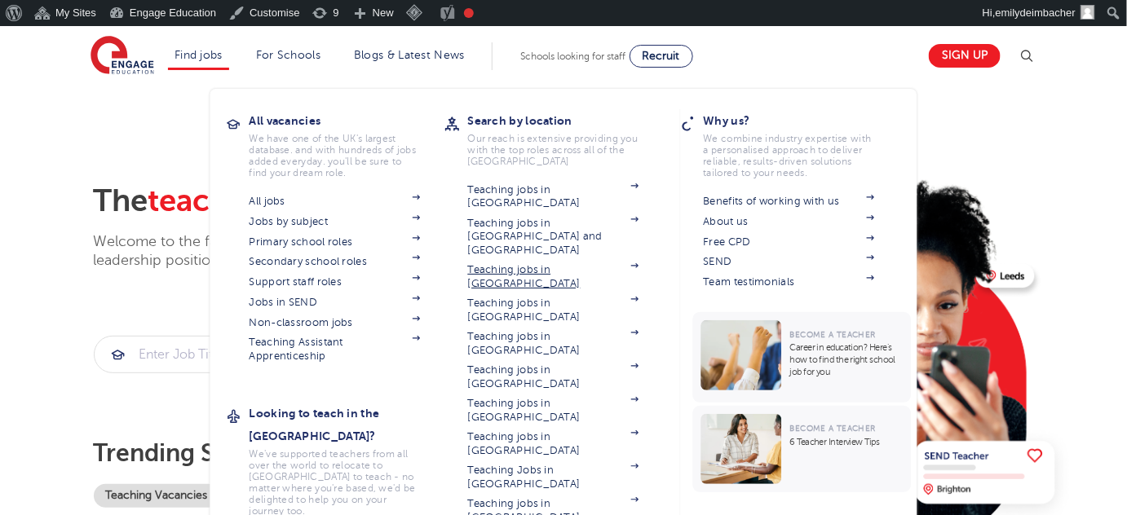
scroll to position [5, 0]
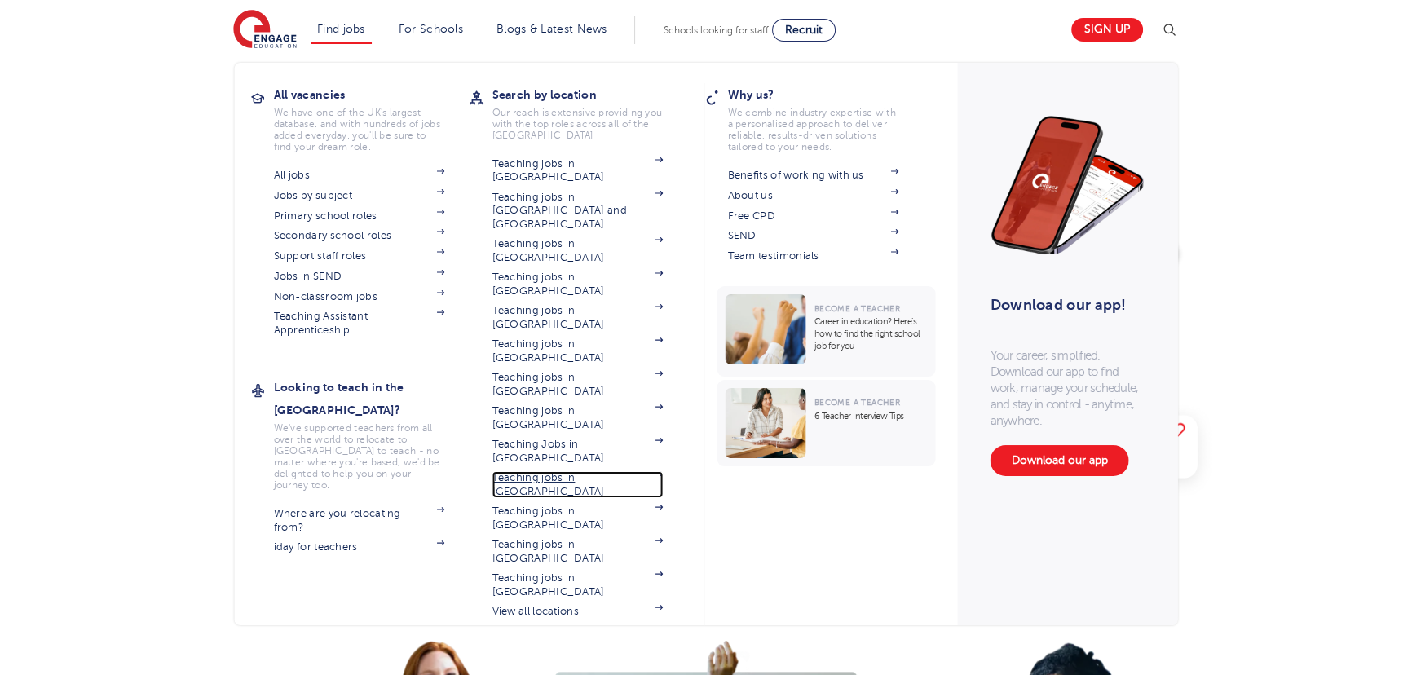
click at [561, 471] on link "Teaching jobs in [GEOGRAPHIC_DATA]" at bounding box center [578, 484] width 171 height 27
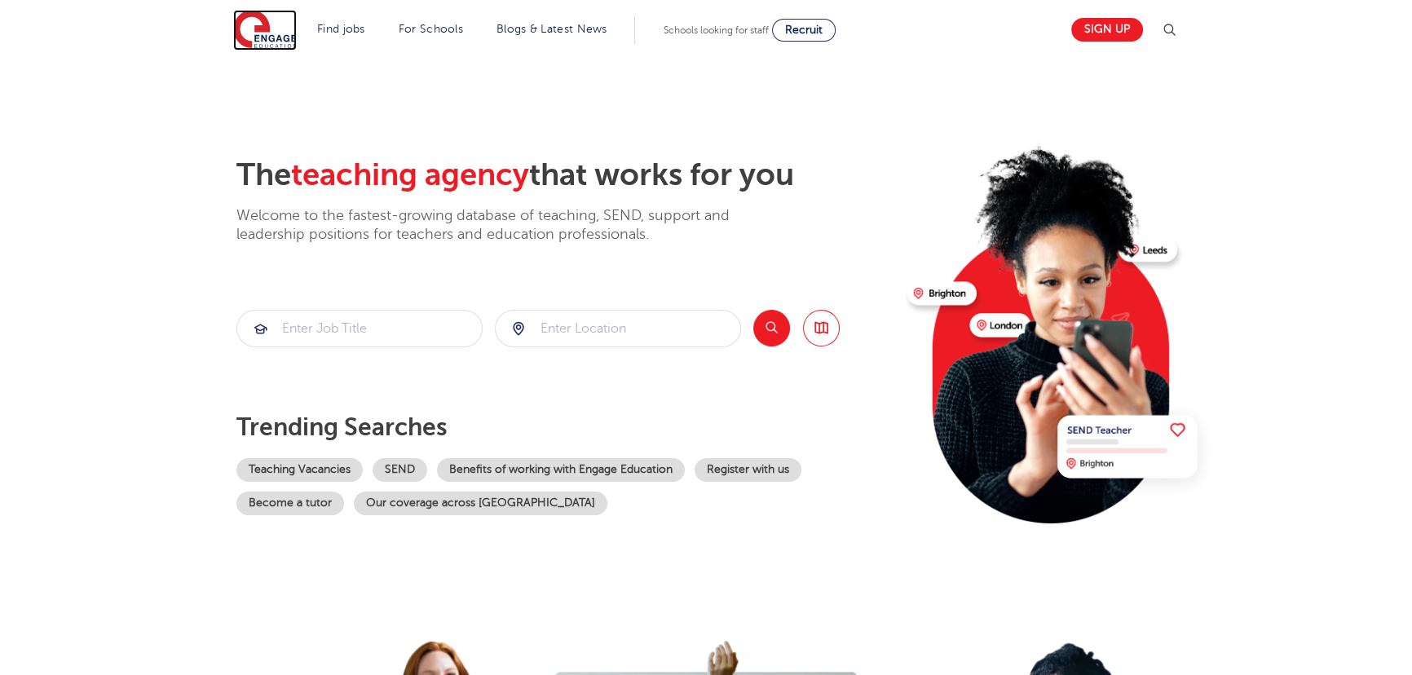
click at [253, 33] on img at bounding box center [265, 30] width 64 height 41
